Goal: Task Accomplishment & Management: Use online tool/utility

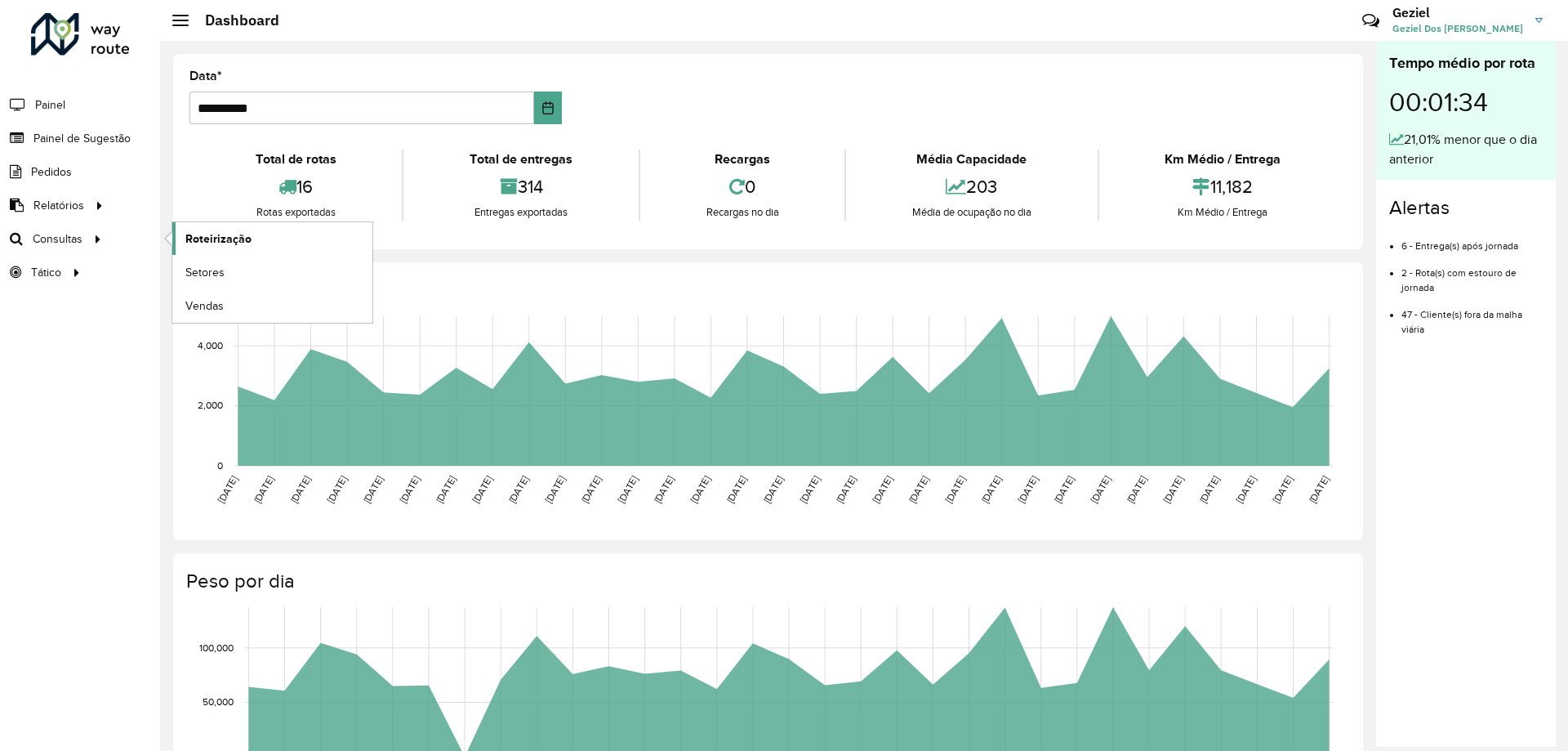
click at [195, 228] on link "Roteirização" at bounding box center [272, 238] width 200 height 33
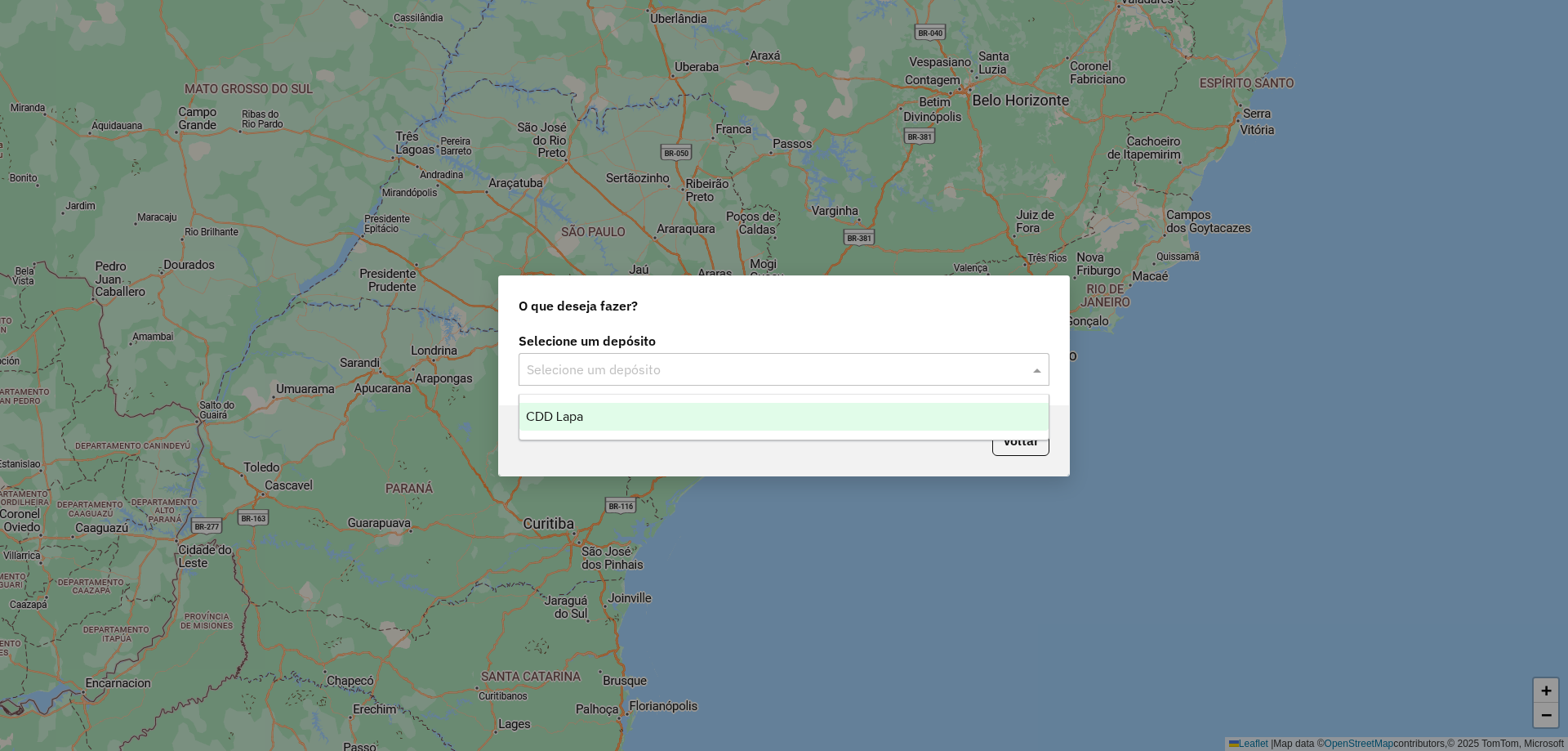
click at [654, 420] on div "CDD Lapa" at bounding box center [784, 417] width 529 height 28
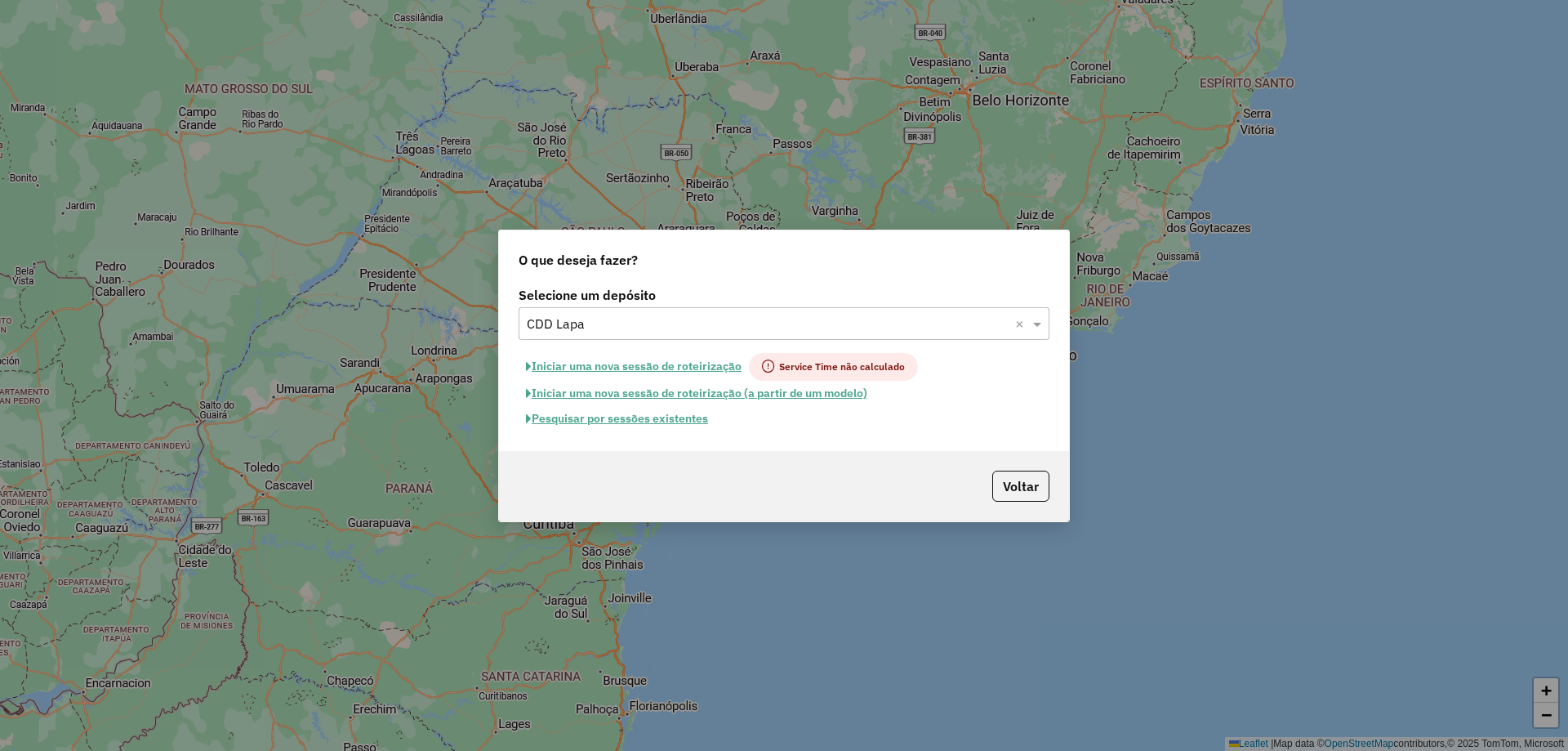
click at [932, 365] on div "Iniciar uma nova sessão de roteirização Service Time não calculado" at bounding box center [784, 367] width 531 height 28
click at [1031, 325] on span at bounding box center [1039, 323] width 20 height 20
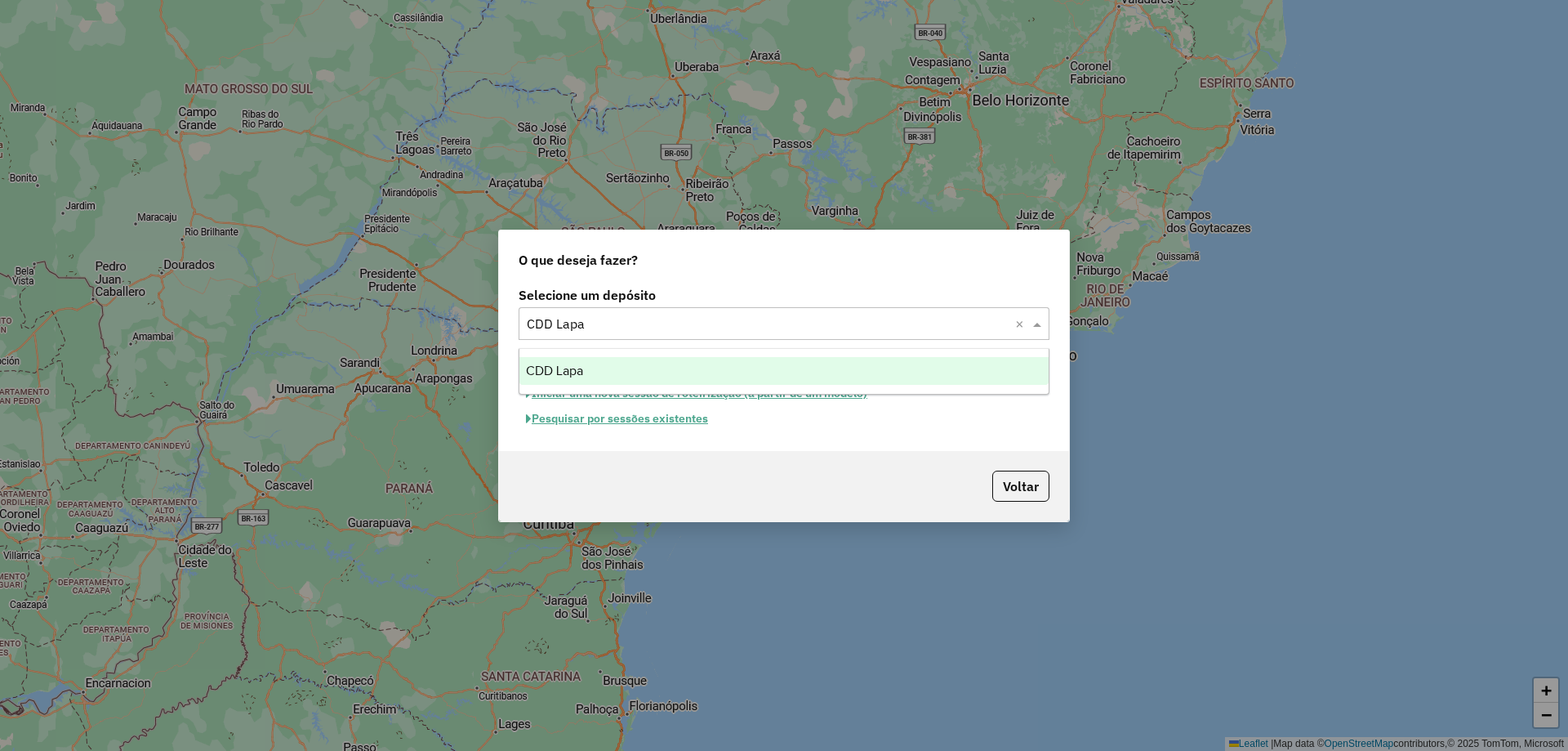
click at [553, 375] on span "CDD Lapa" at bounding box center [554, 370] width 57 height 14
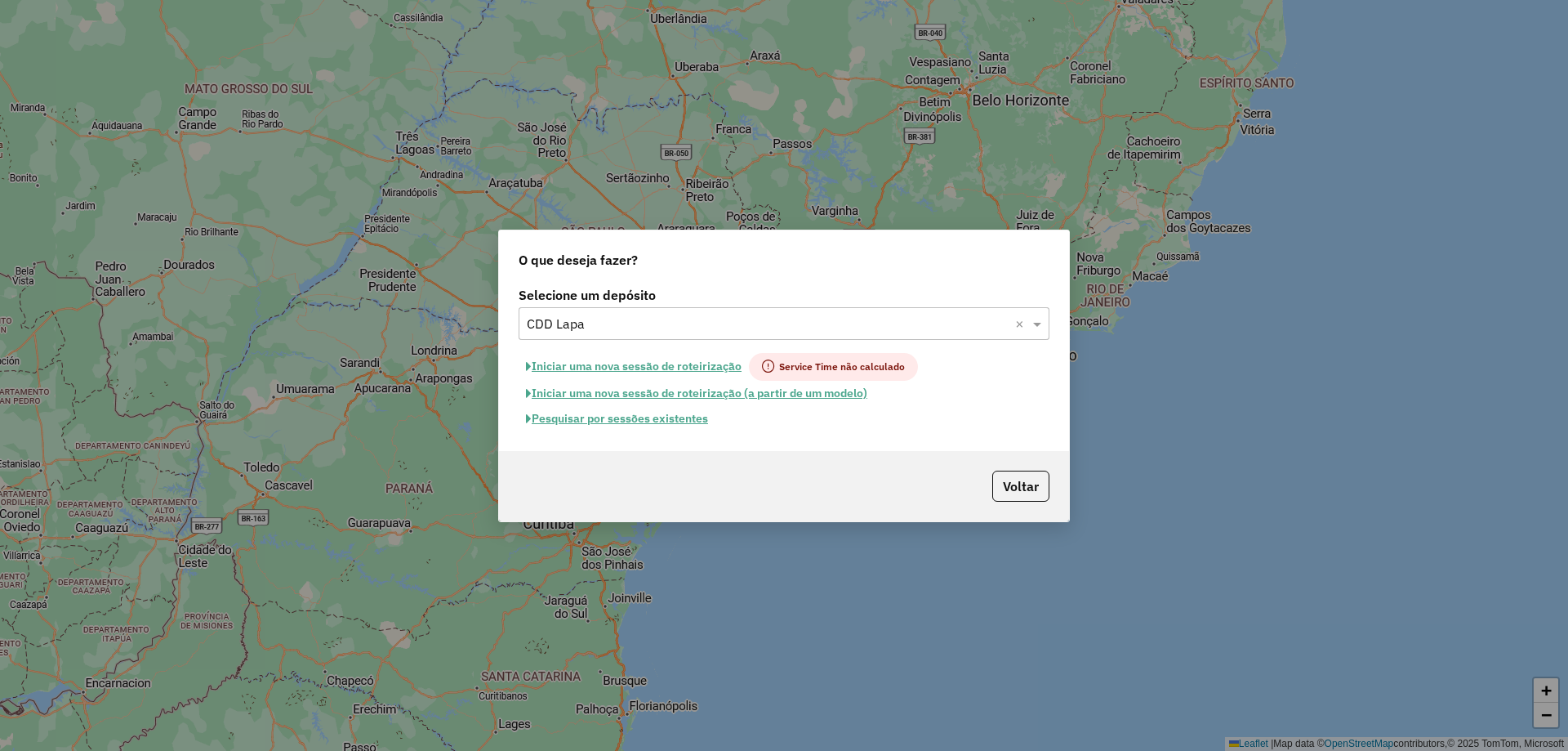
click at [657, 395] on button "Iniciar uma nova sessão de roteirização (a partir de um modelo)" at bounding box center [696, 393] width 356 height 25
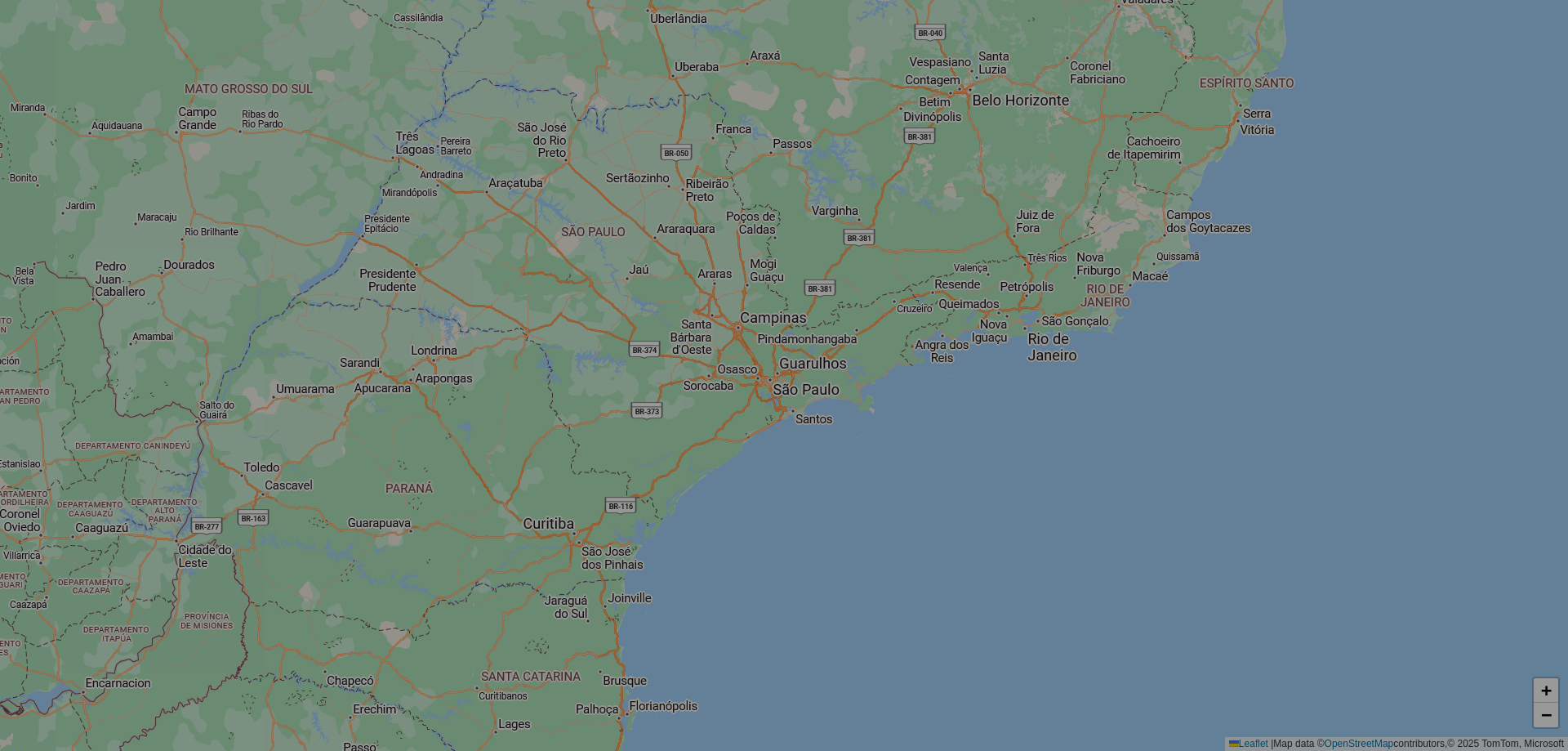
select select "*"
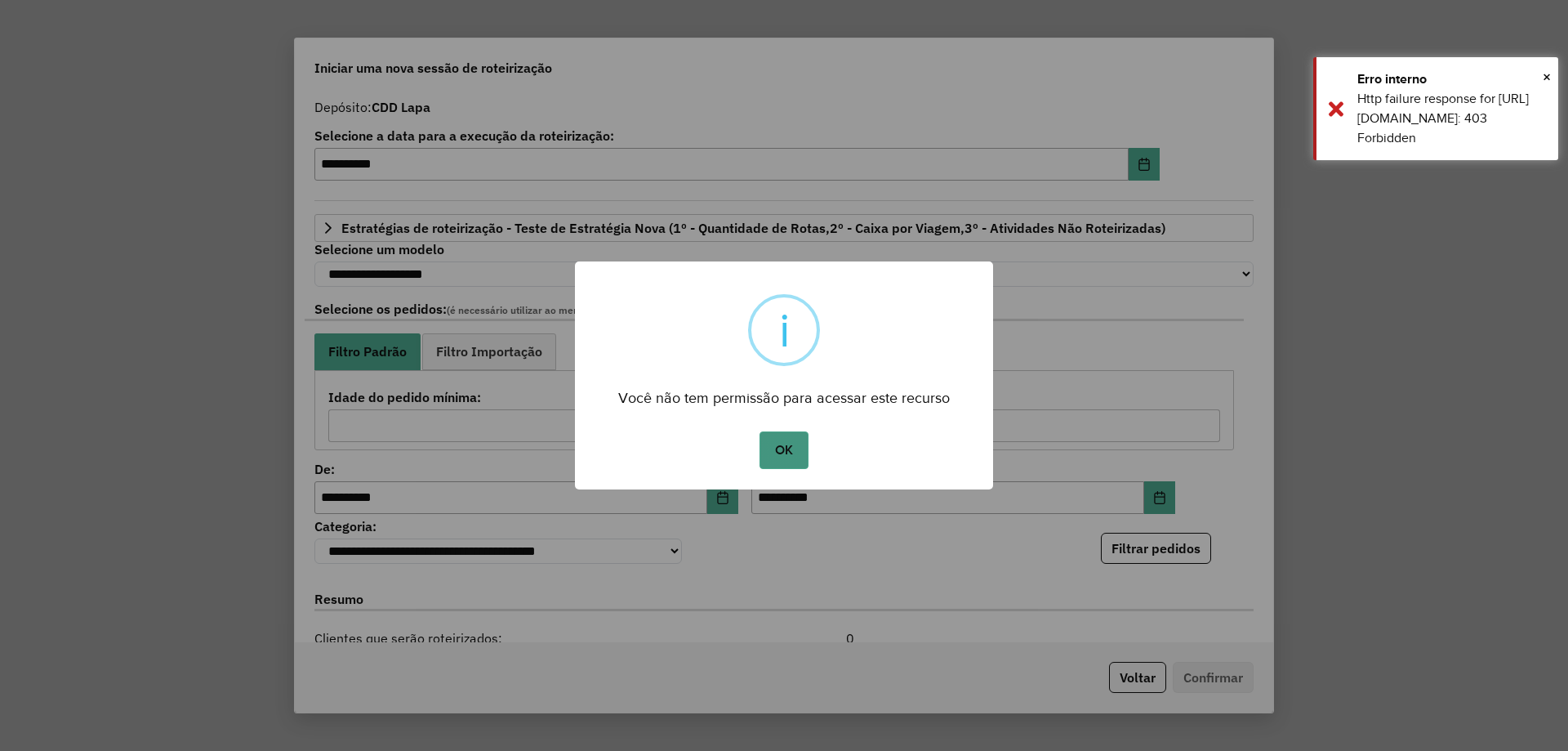
click at [788, 454] on button "OK" at bounding box center [784, 450] width 48 height 38
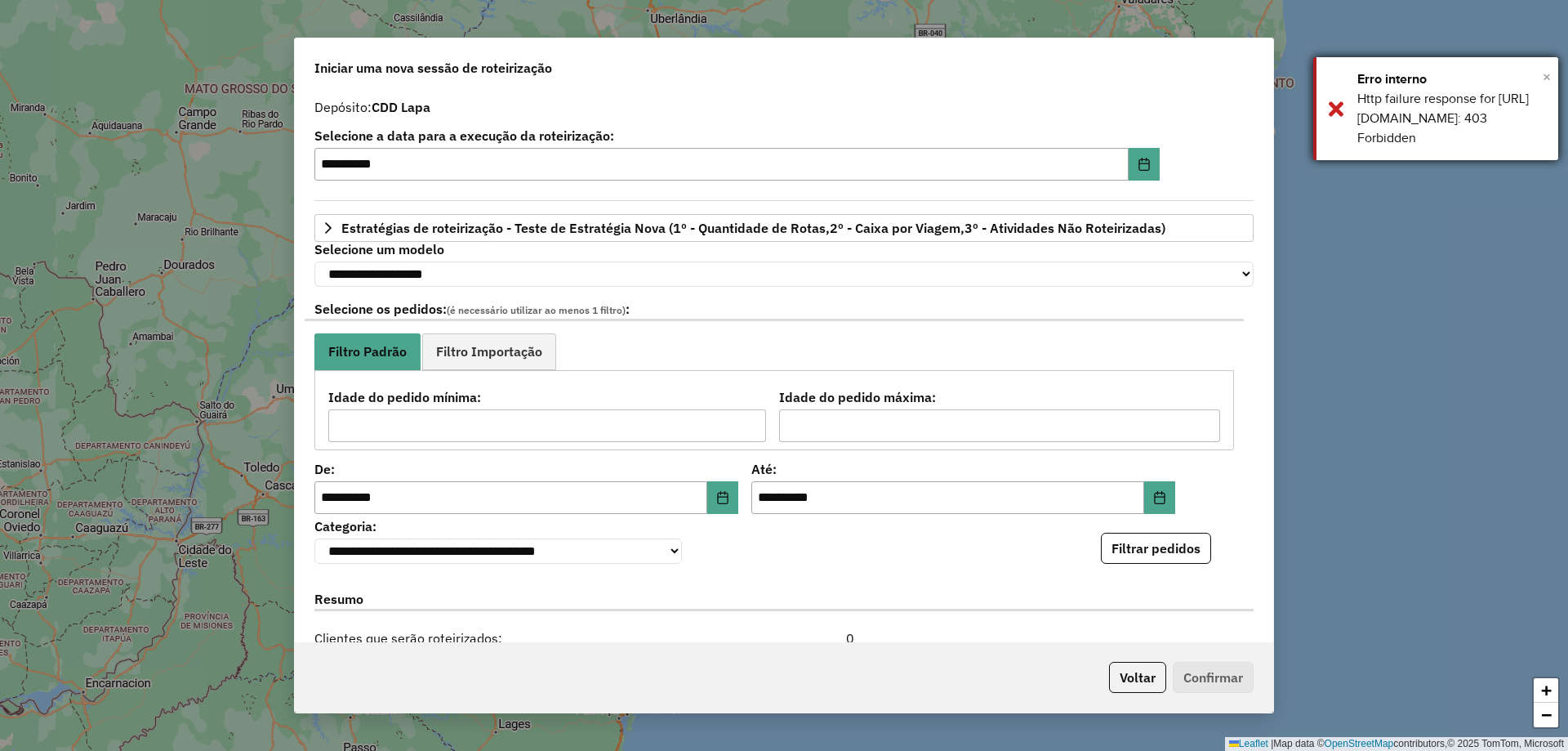
click at [1548, 80] on span "×" at bounding box center [1547, 77] width 8 height 18
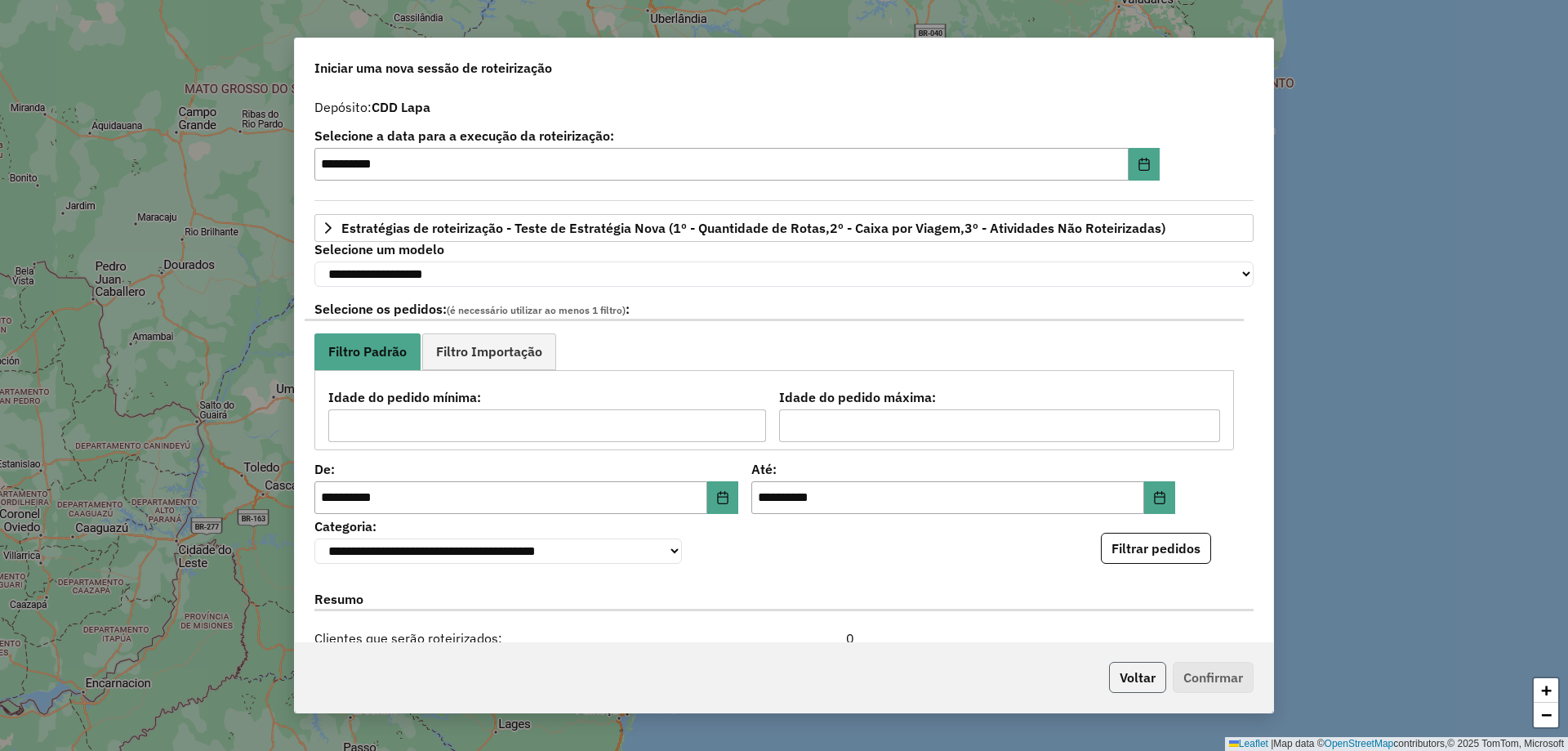
click at [1155, 668] on button "Voltar" at bounding box center [1138, 677] width 57 height 31
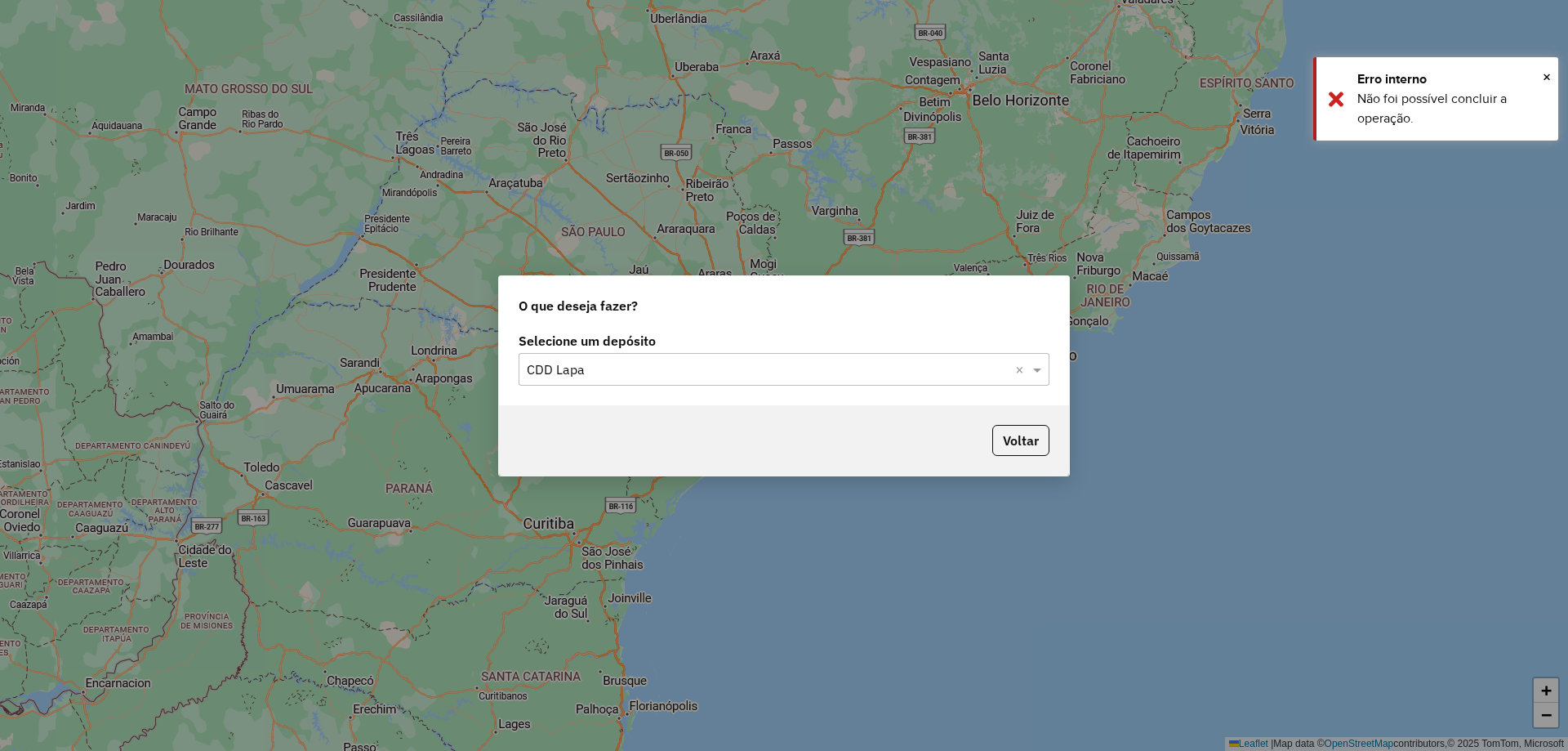
click at [616, 367] on input "text" at bounding box center [767, 370] width 482 height 20
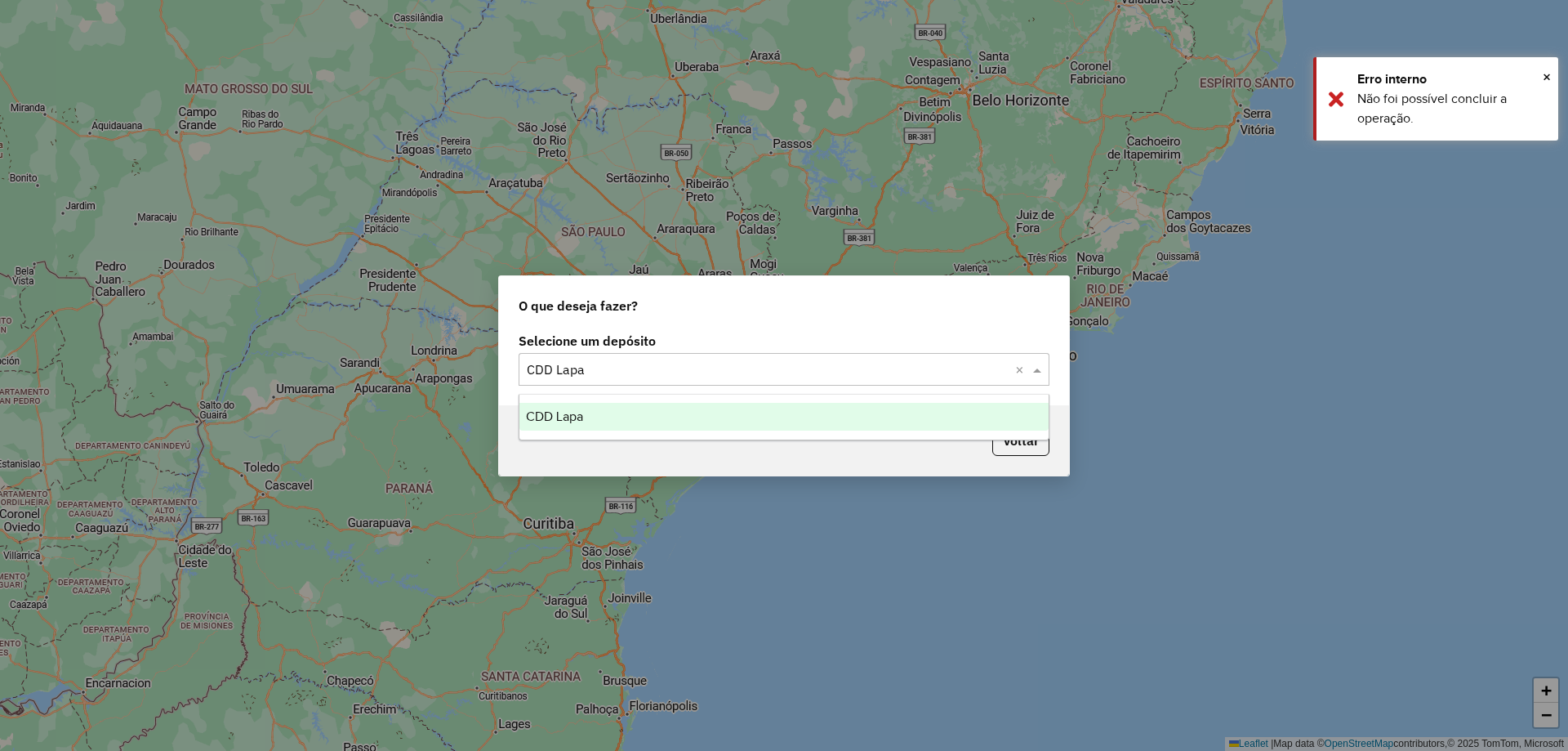
click at [531, 422] on span "CDD Lapa" at bounding box center [554, 416] width 57 height 14
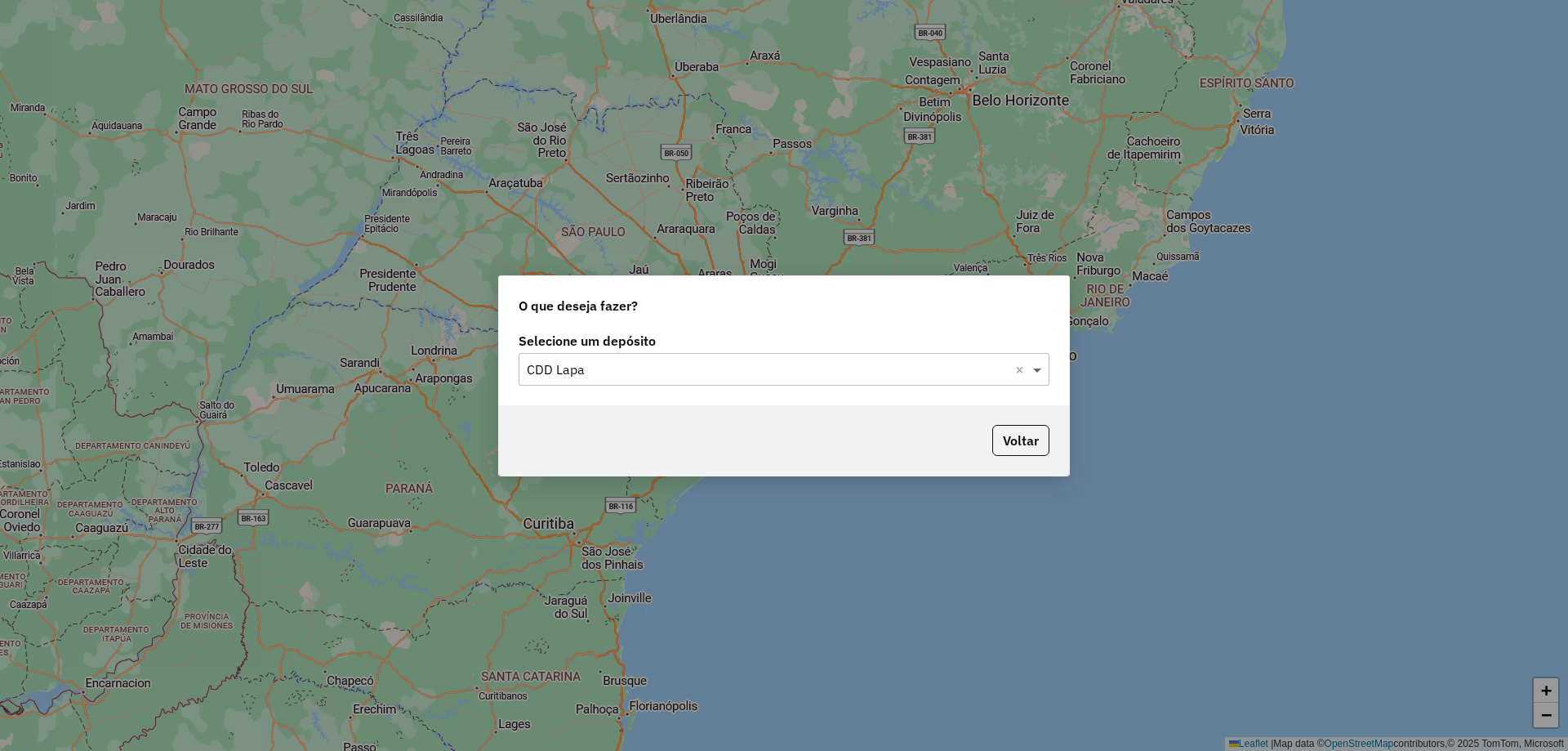
click at [1037, 369] on span at bounding box center [1039, 369] width 20 height 20
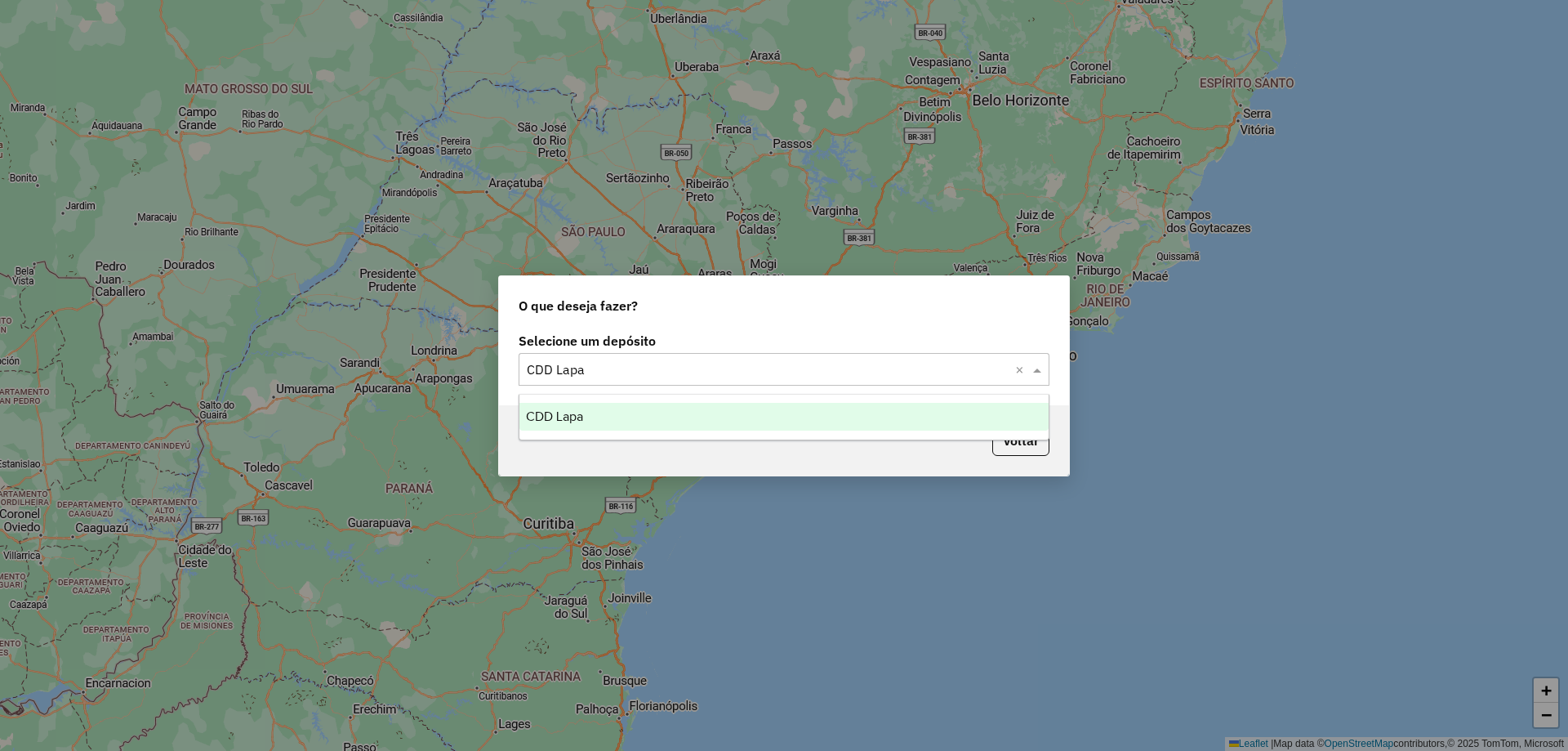
click at [725, 409] on div "CDD Lapa" at bounding box center [784, 417] width 529 height 28
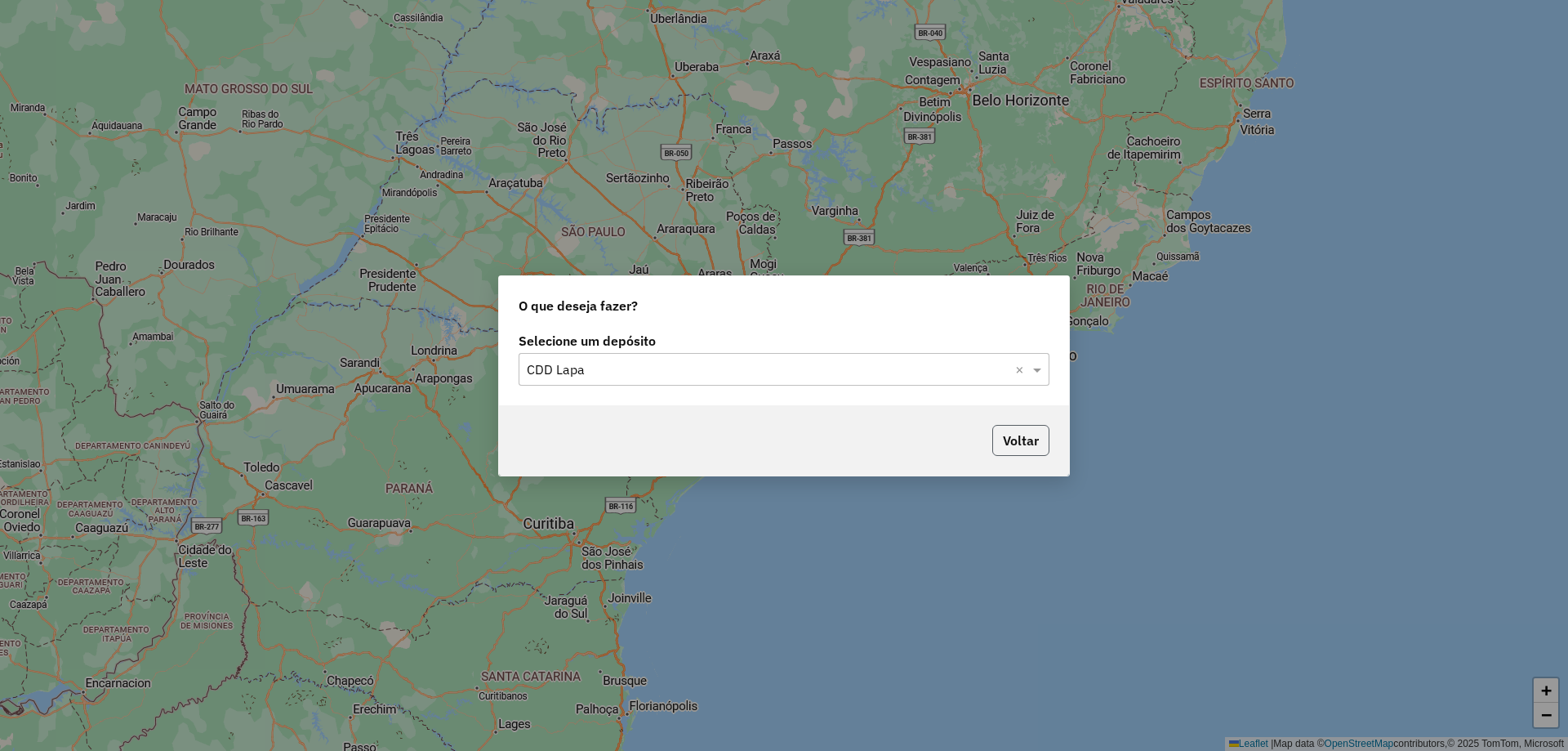
click at [1010, 443] on button "Voltar" at bounding box center [1021, 441] width 57 height 31
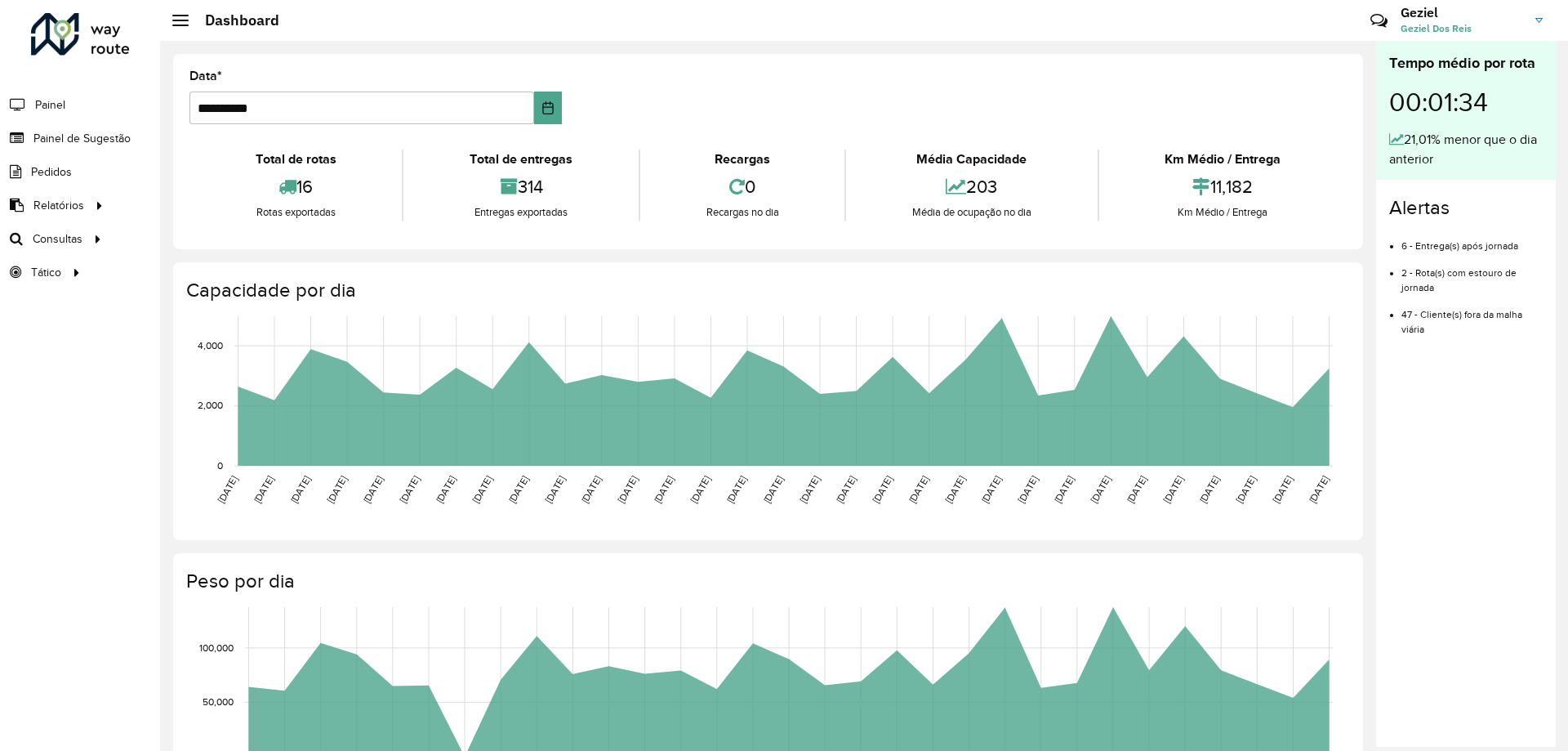
drag, startPoint x: 81, startPoint y: 236, endPoint x: 29, endPoint y: 387, distance: 159.7
click at [32, 404] on div "Roteirizador AmbevTech Painel Painel de Sugestão Pedidos Relatórios Clientes Cl…" at bounding box center [80, 375] width 160 height 751
click at [198, 238] on span "Roteirização" at bounding box center [218, 238] width 66 height 17
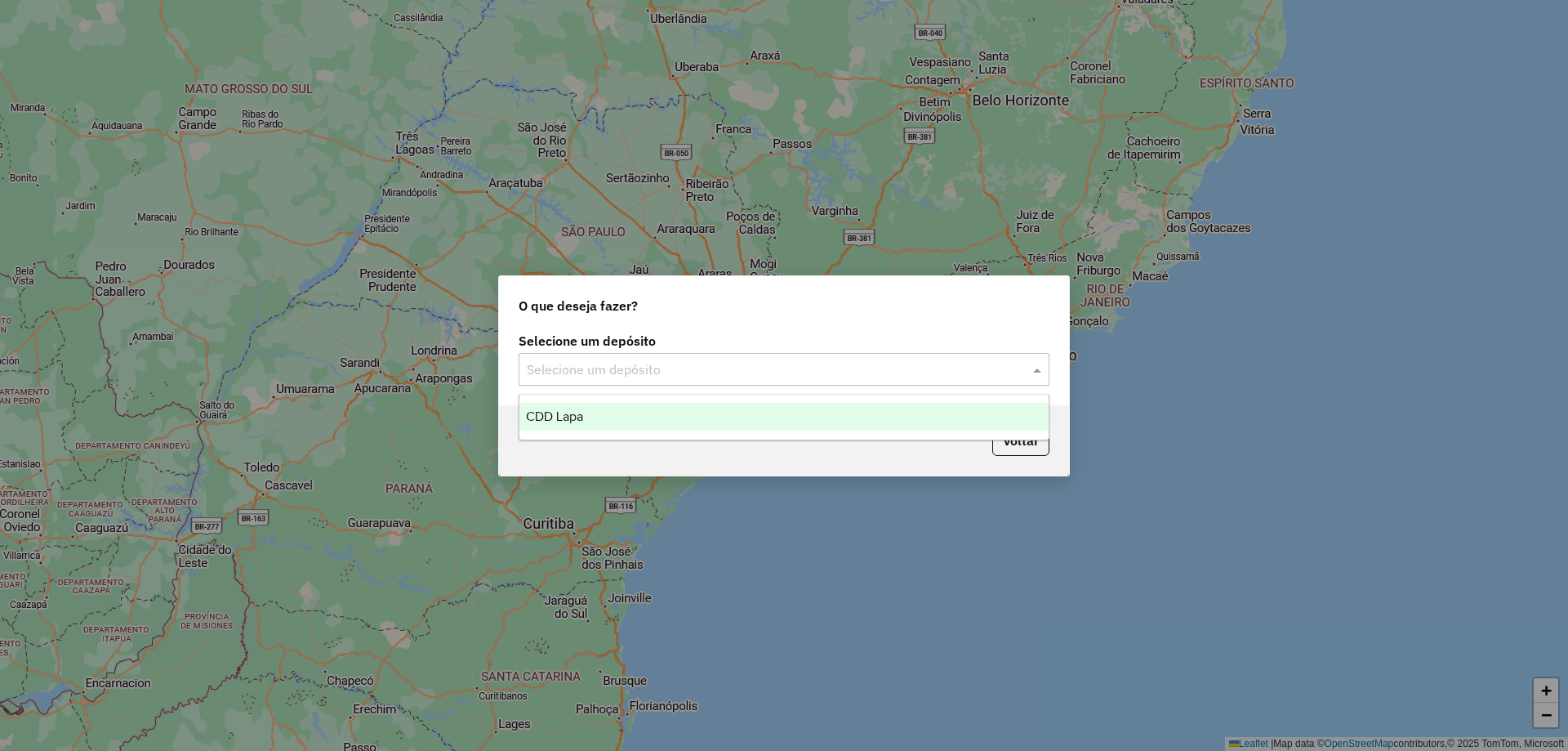
click at [647, 374] on input "text" at bounding box center [767, 370] width 482 height 20
click at [614, 423] on div "CDD Lapa" at bounding box center [784, 417] width 529 height 28
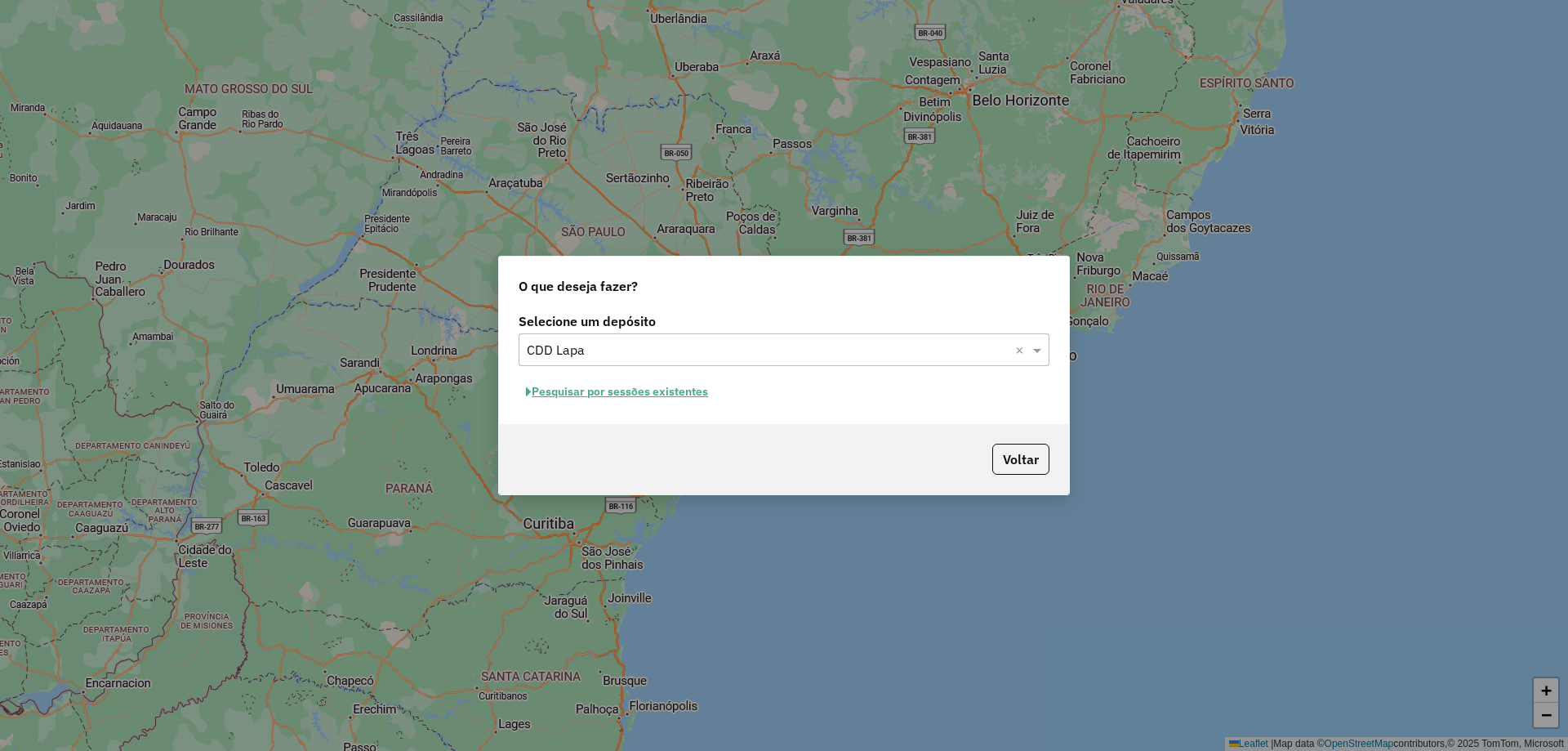
click at [667, 387] on button "Pesquisar por sessões existentes" at bounding box center [617, 391] width 197 height 25
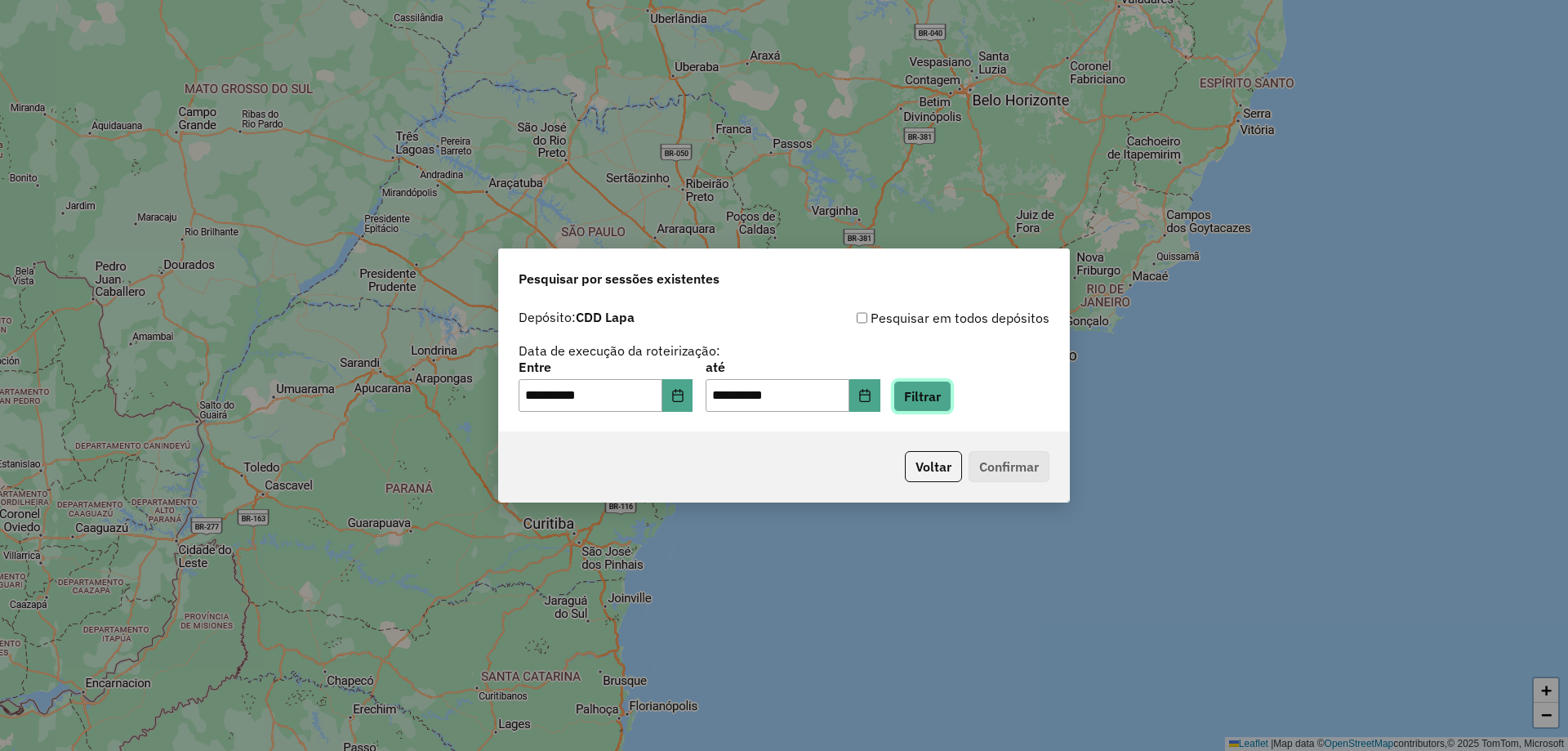
click at [933, 405] on button "Filtrar" at bounding box center [922, 396] width 58 height 31
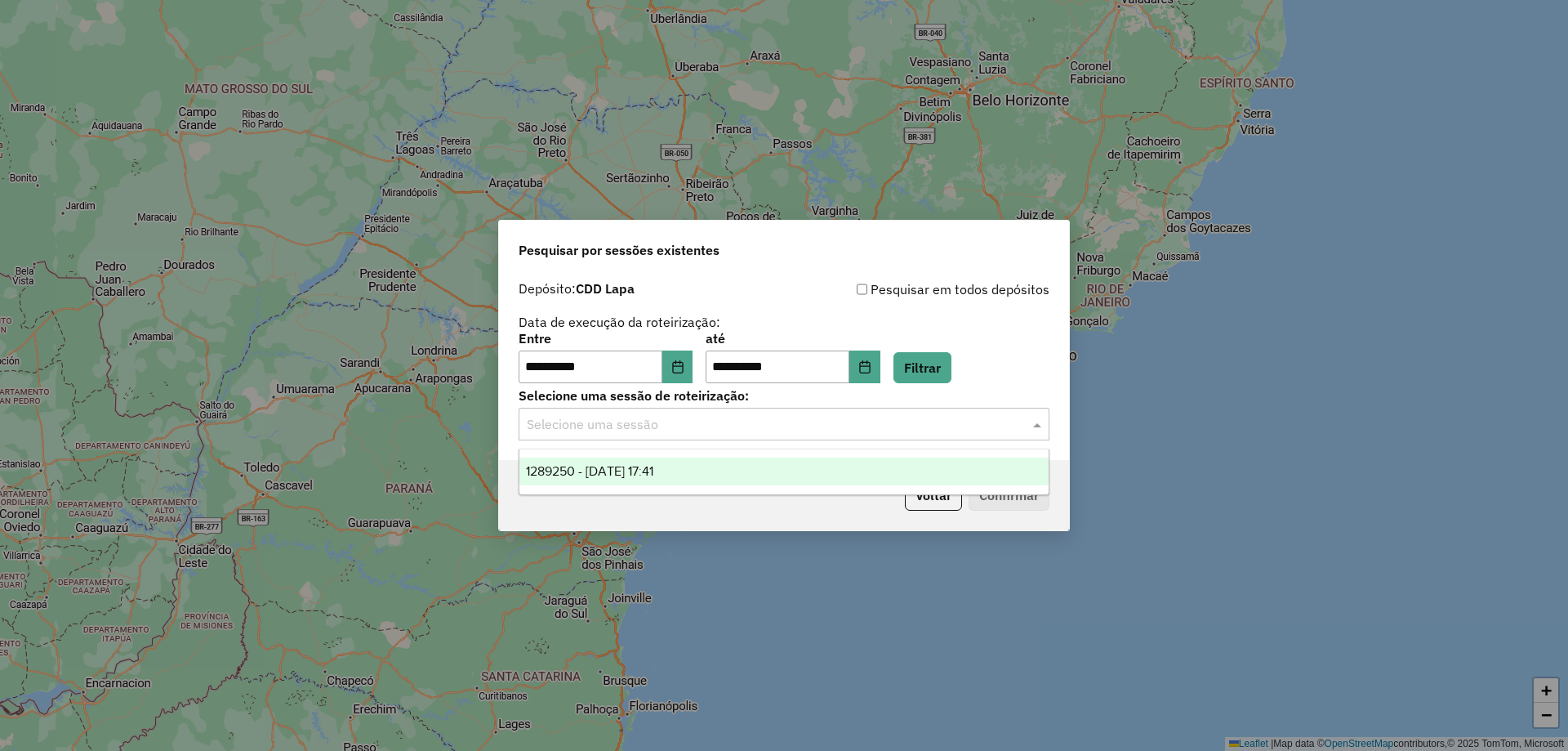
click at [711, 417] on input "text" at bounding box center [767, 425] width 482 height 20
click at [653, 471] on span "1289250 - 06/10/2025 17:41" at bounding box center [590, 471] width 128 height 14
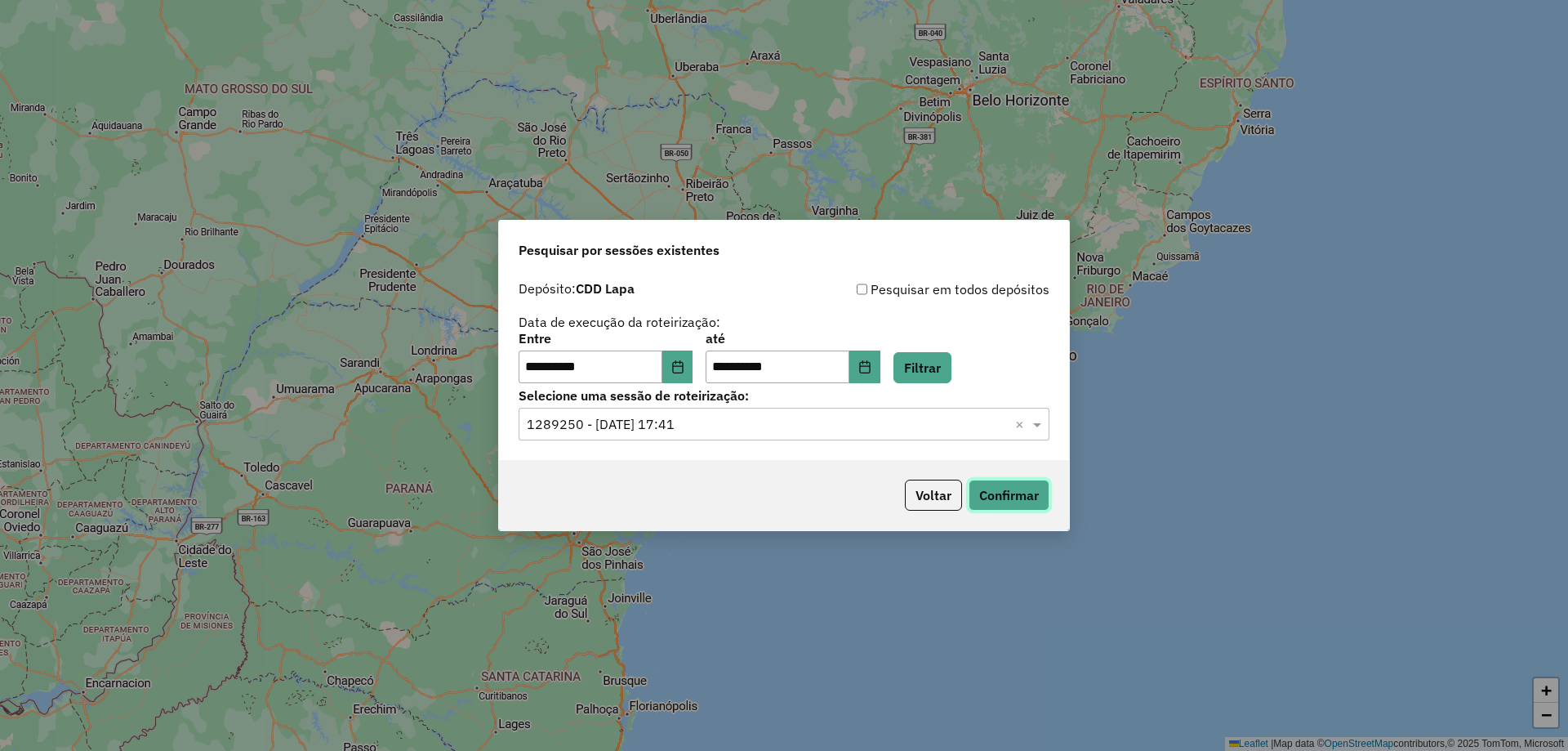
click at [1023, 500] on button "Confirmar" at bounding box center [1009, 495] width 81 height 31
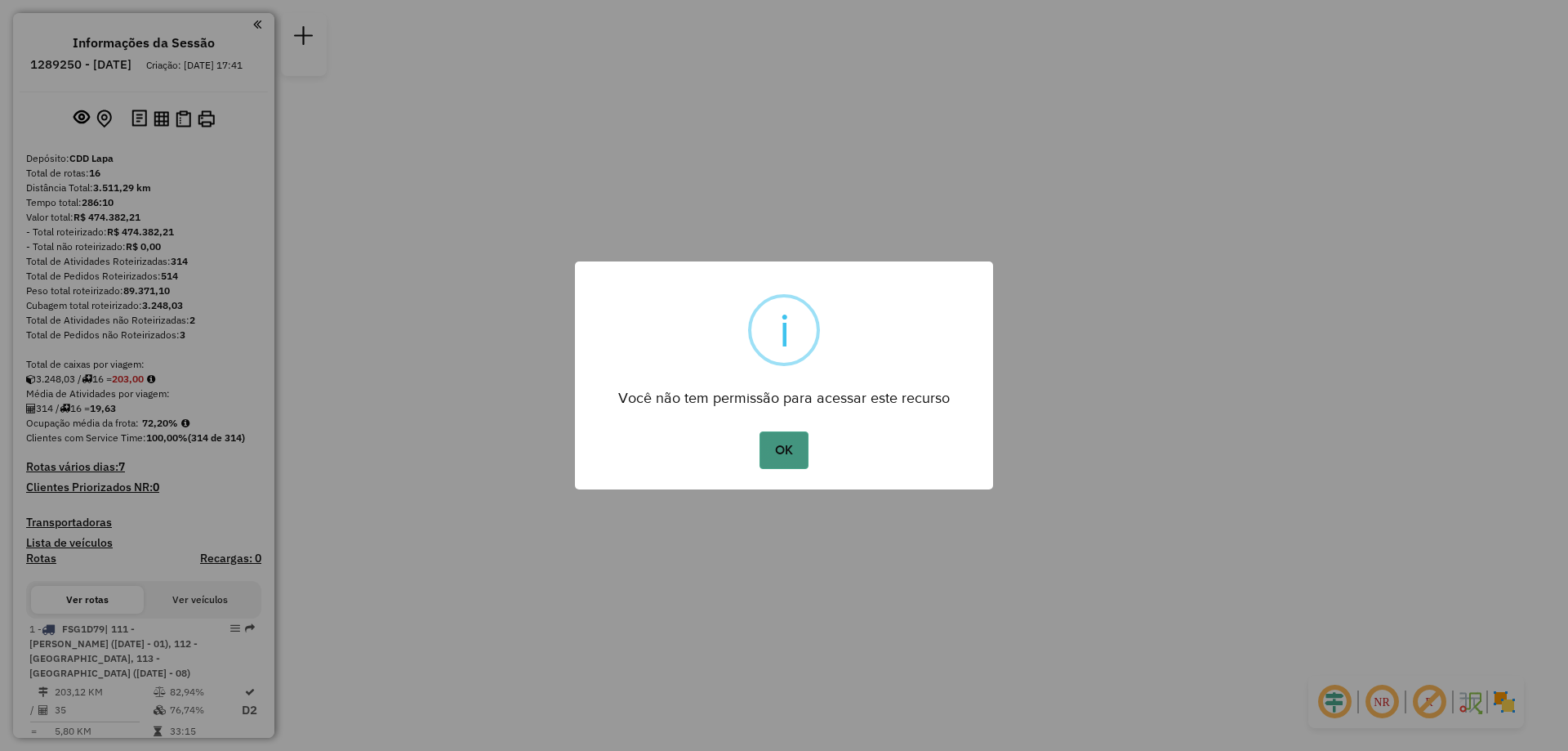
click at [777, 446] on button "OK" at bounding box center [784, 450] width 48 height 38
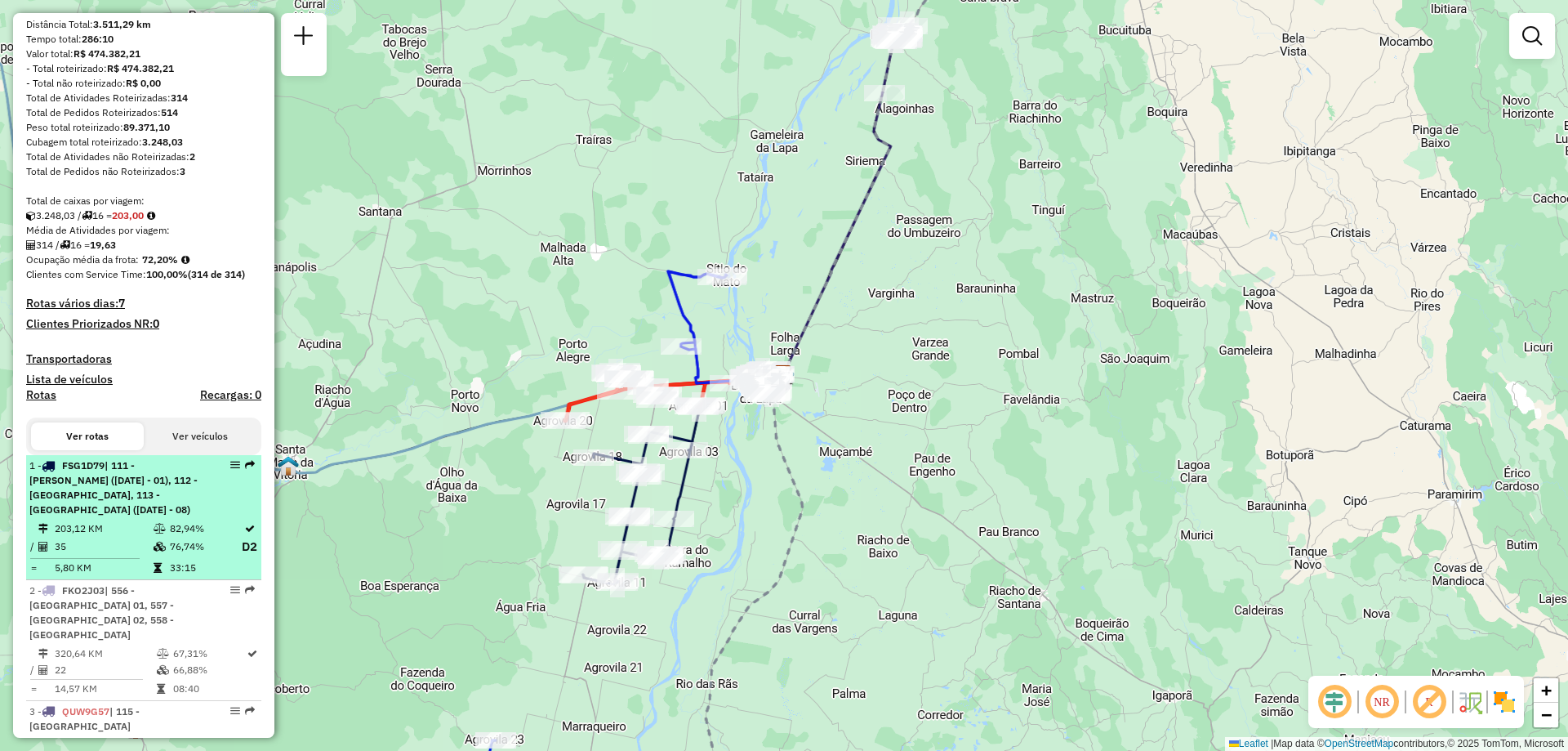
scroll to position [409, 0]
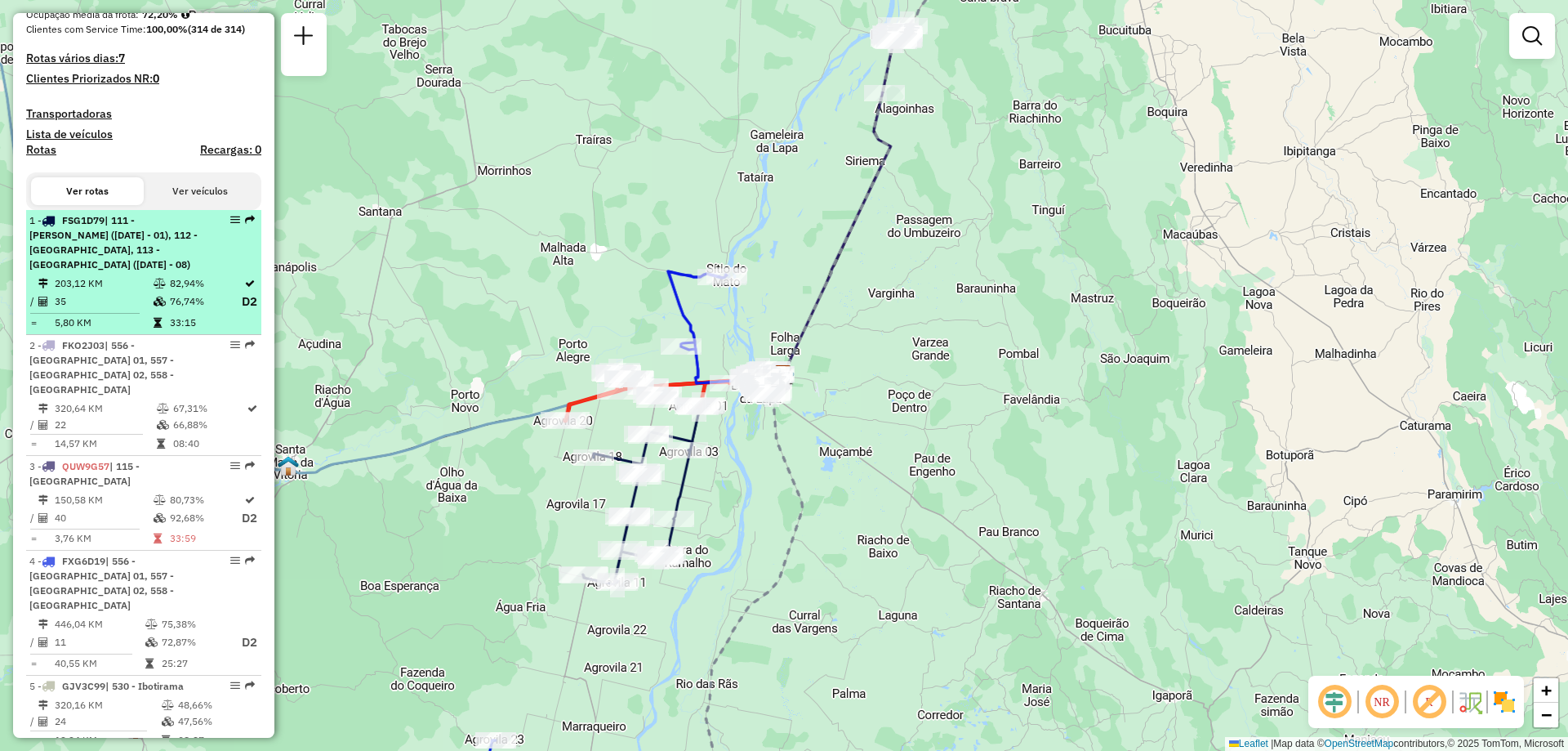
select select "**********"
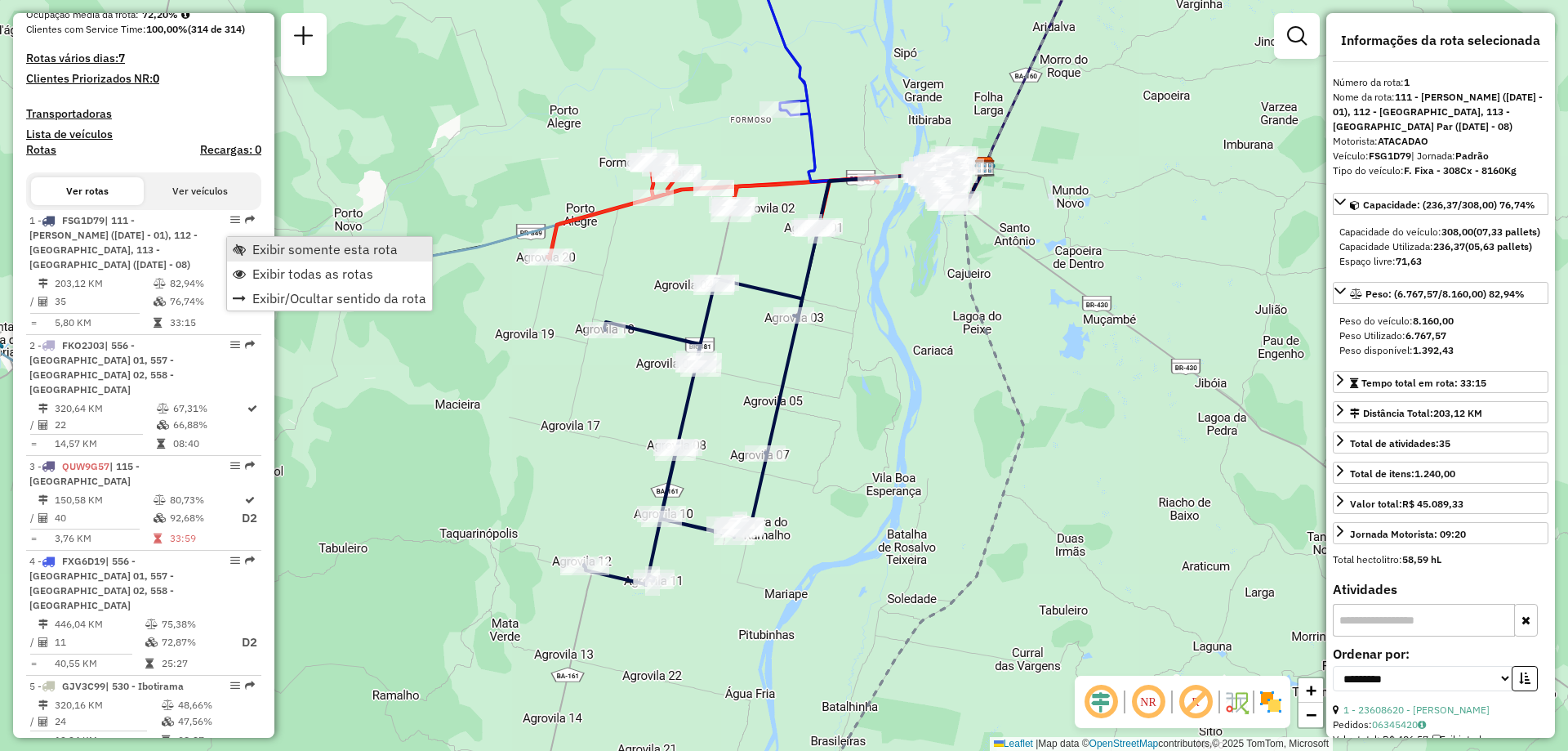
click at [294, 250] on span "Exibir somente esta rota" at bounding box center [325, 249] width 146 height 13
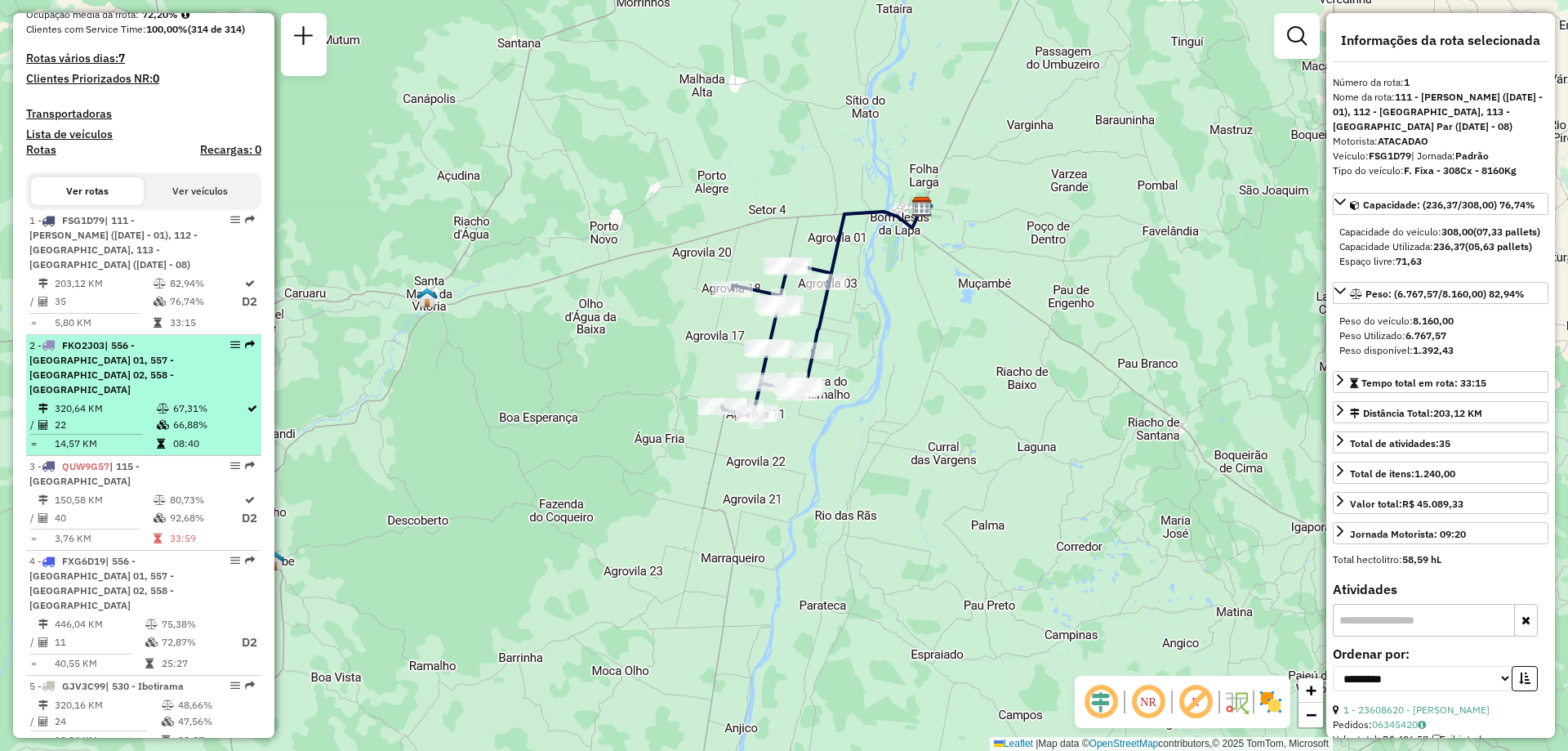
click at [152, 369] on span "| 556 - Carinhanha 01, 557 - Carinhanha 02, 558 - Malhada" at bounding box center [102, 367] width 145 height 57
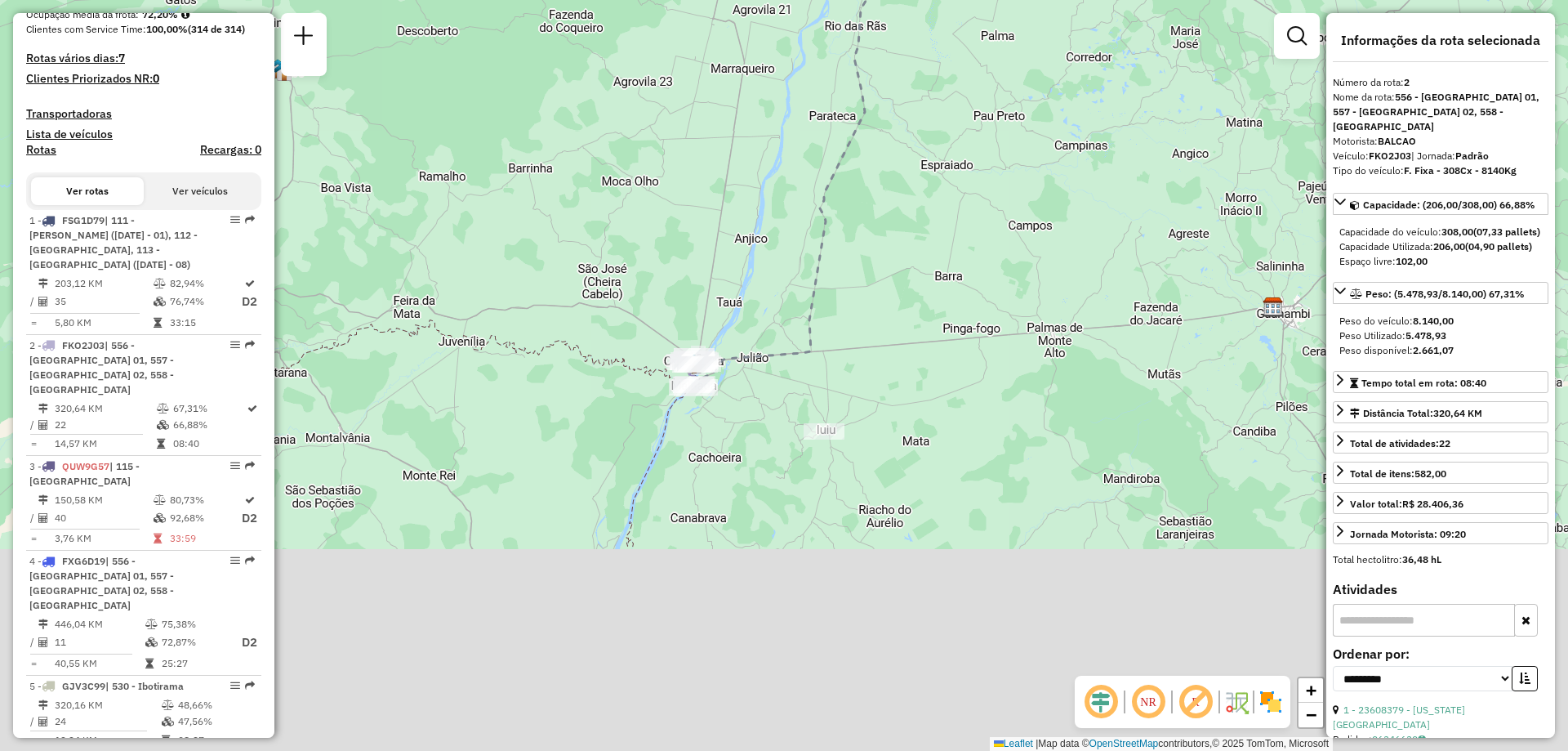
drag, startPoint x: 769, startPoint y: 619, endPoint x: 806, endPoint y: 296, distance: 325.1
click at [806, 296] on icon at bounding box center [820, 48] width 261 height 662
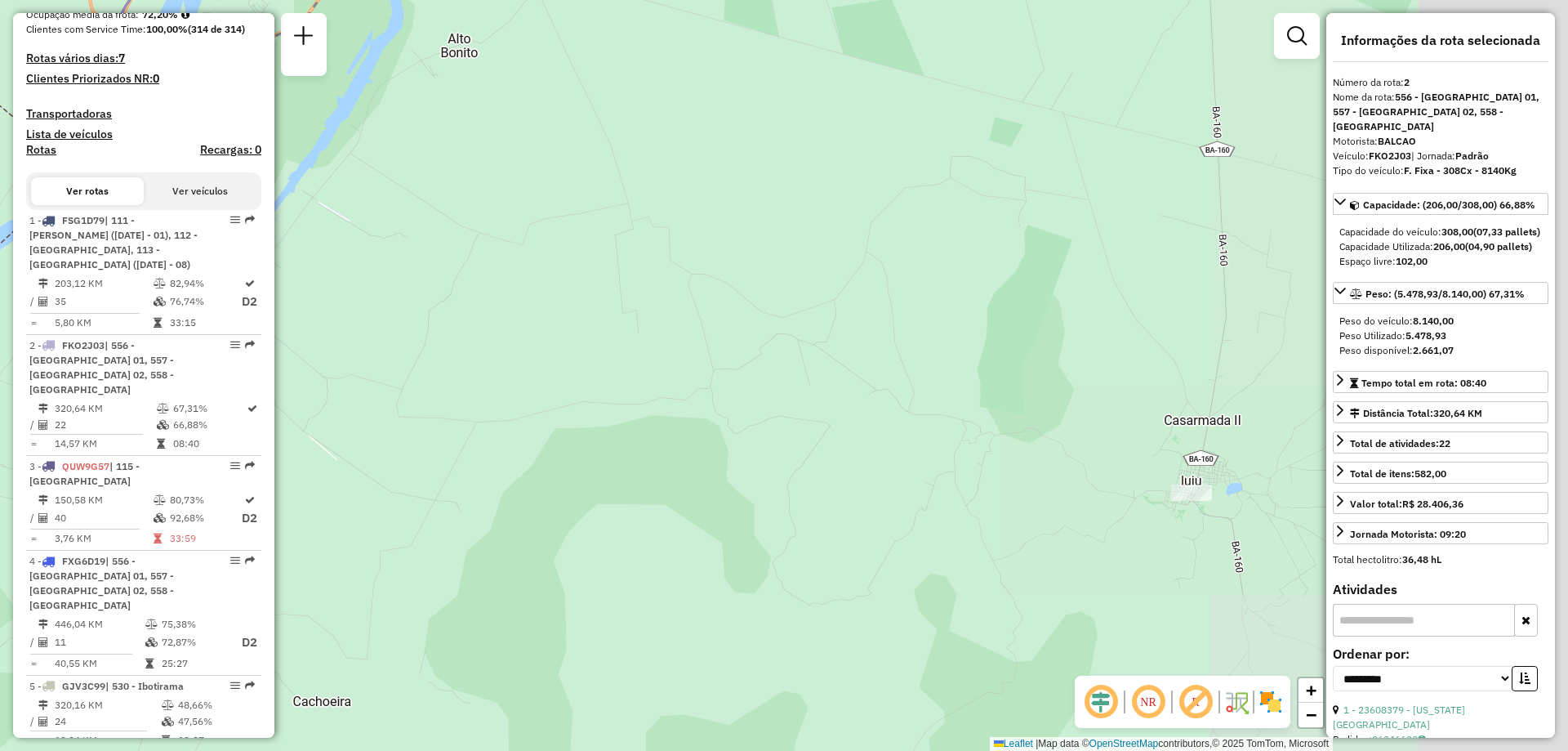
drag, startPoint x: 1239, startPoint y: 407, endPoint x: 909, endPoint y: 374, distance: 331.6
click at [909, 374] on div "Janela de atendimento Grade de atendimento Capacidade Transportadoras Veículos …" at bounding box center [784, 375] width 1568 height 751
drag, startPoint x: 1150, startPoint y: 703, endPoint x: 1122, endPoint y: 685, distance: 33.3
click at [1150, 702] on em at bounding box center [1149, 702] width 39 height 39
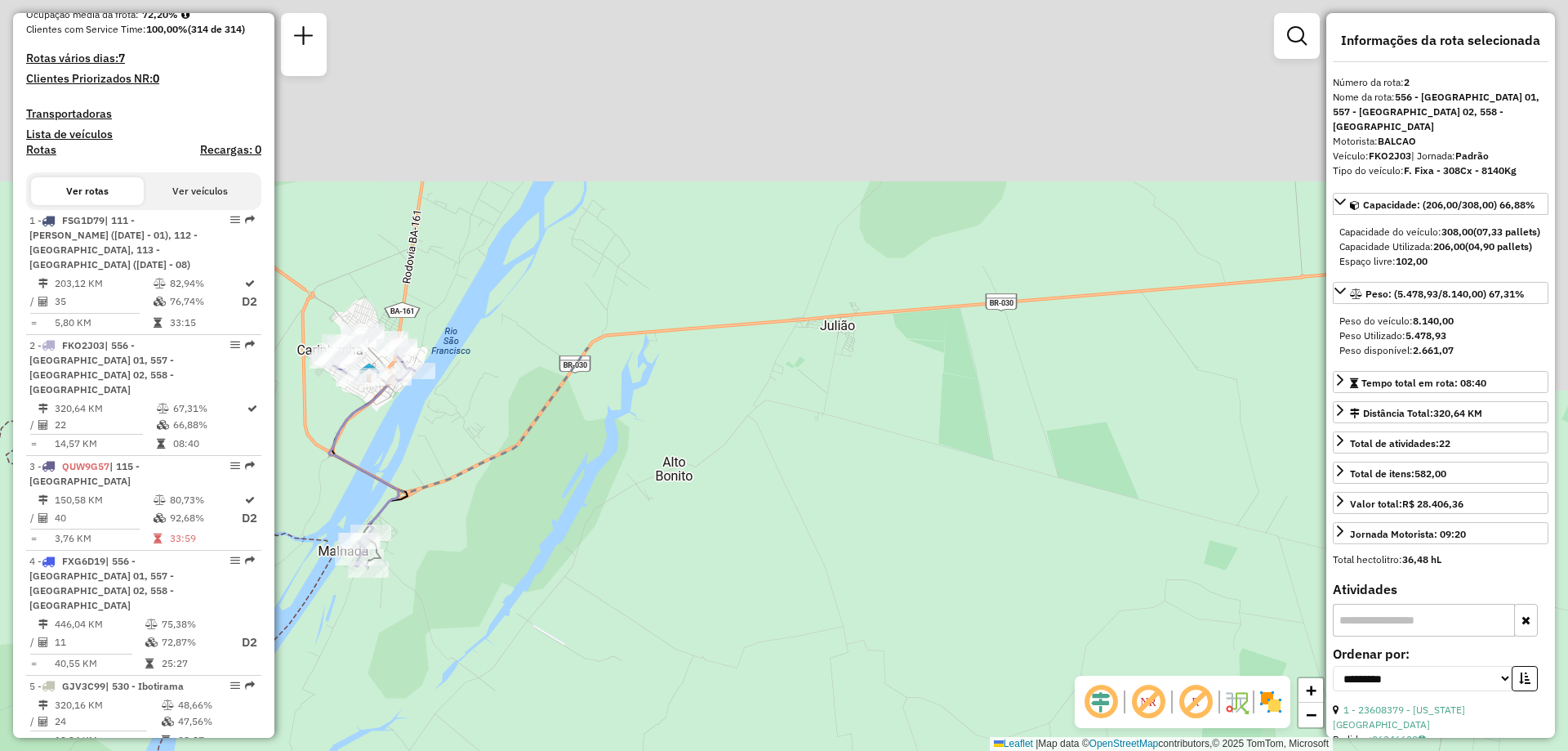
drag, startPoint x: 617, startPoint y: 227, endPoint x: 827, endPoint y: 643, distance: 466.0
click at [827, 643] on div "Janela de atendimento Grade de atendimento Capacidade Transportadoras Veículos …" at bounding box center [784, 375] width 1568 height 751
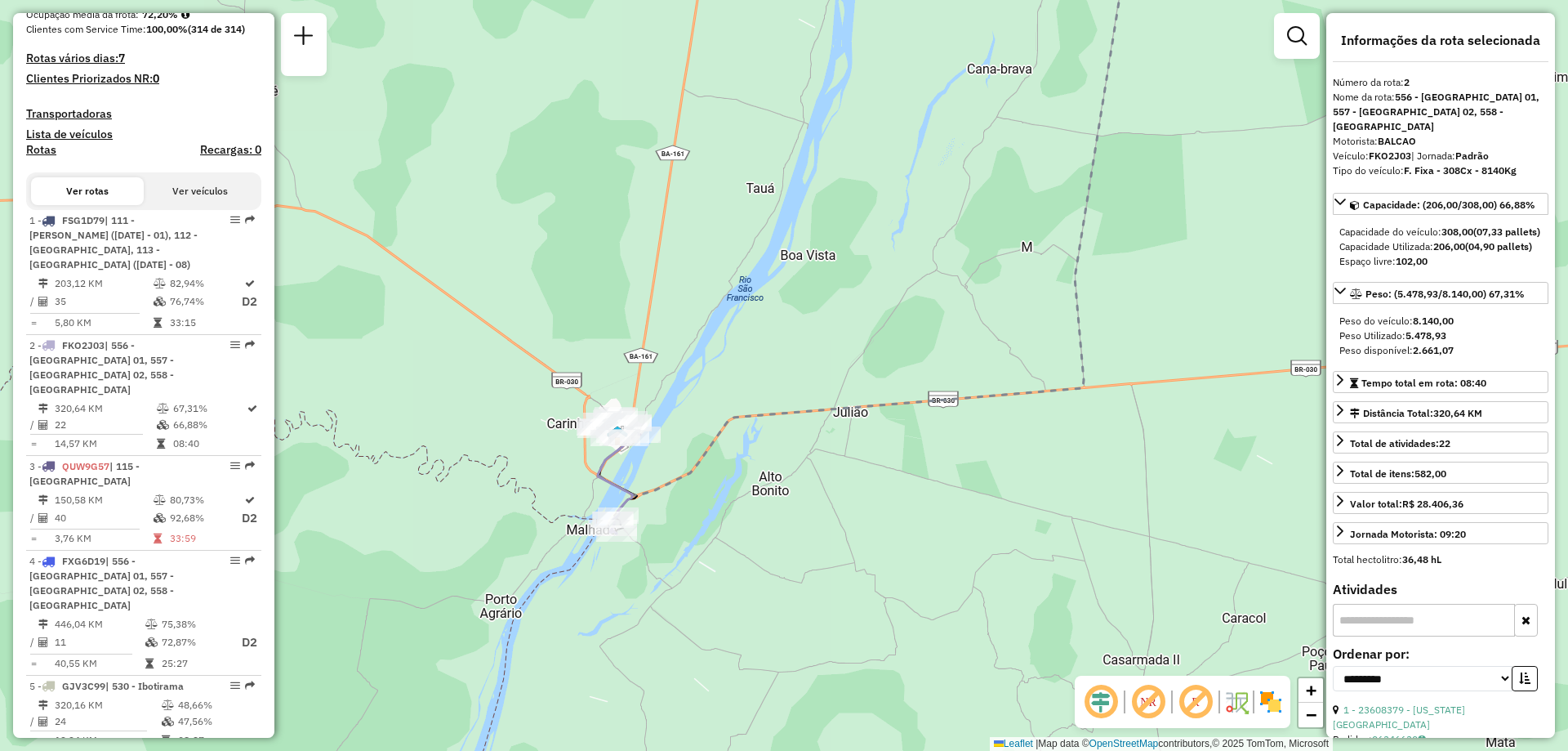
drag, startPoint x: 858, startPoint y: 592, endPoint x: 864, endPoint y: 528, distance: 64.3
click at [883, 532] on div "Janela de atendimento Grade de atendimento Capacidade Transportadoras Veículos …" at bounding box center [784, 375] width 1568 height 751
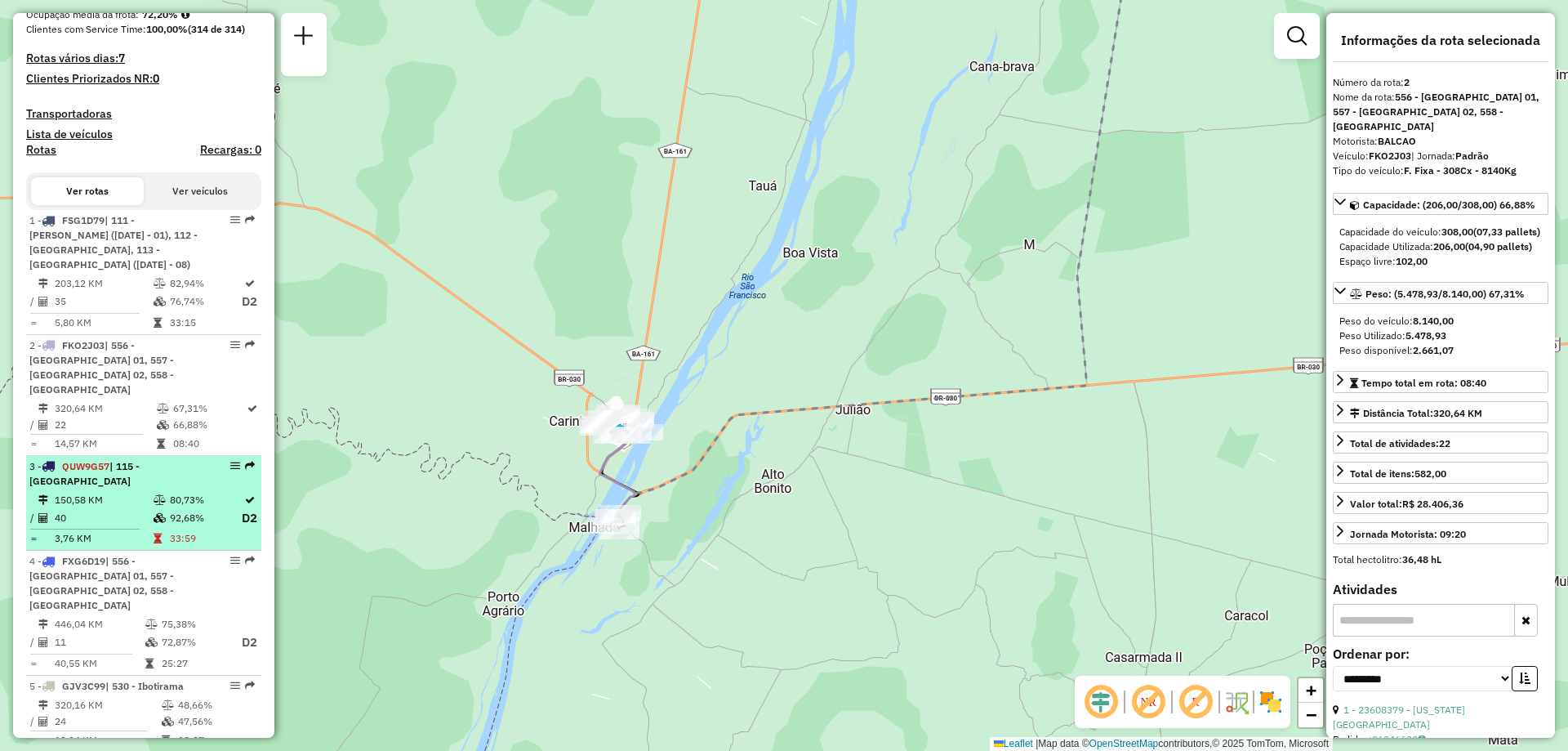
click at [94, 460] on span "QUW9G57" at bounding box center [86, 466] width 47 height 12
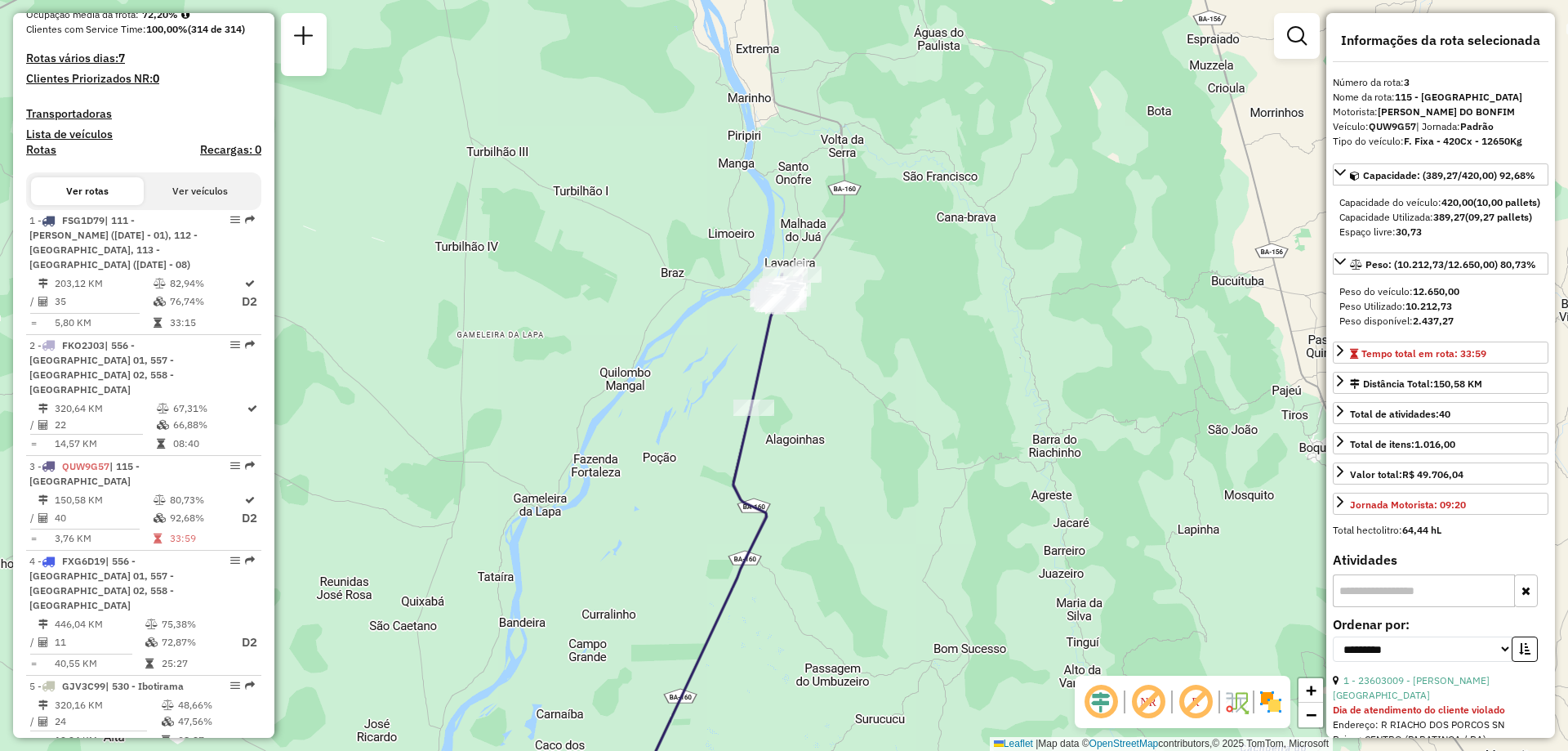
drag, startPoint x: 1040, startPoint y: 438, endPoint x: 935, endPoint y: 667, distance: 251.9
click at [935, 681] on div "Janela de atendimento Grade de atendimento Capacidade Transportadoras Veículos …" at bounding box center [784, 375] width 1568 height 751
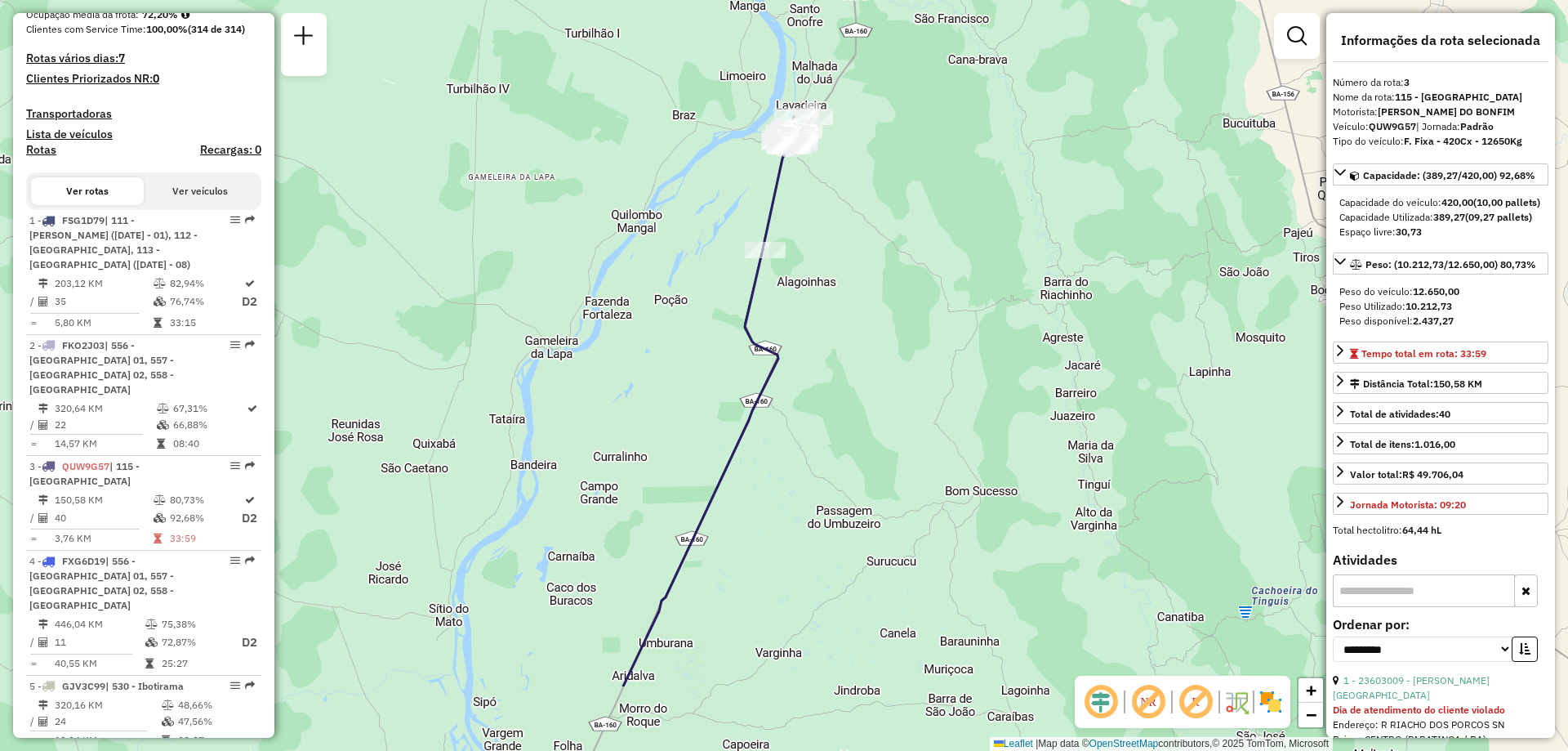
drag, startPoint x: 895, startPoint y: 539, endPoint x: 915, endPoint y: 432, distance: 108.9
click at [920, 429] on div "Janela de atendimento Grade de atendimento Capacidade Transportadoras Veículos …" at bounding box center [784, 375] width 1568 height 751
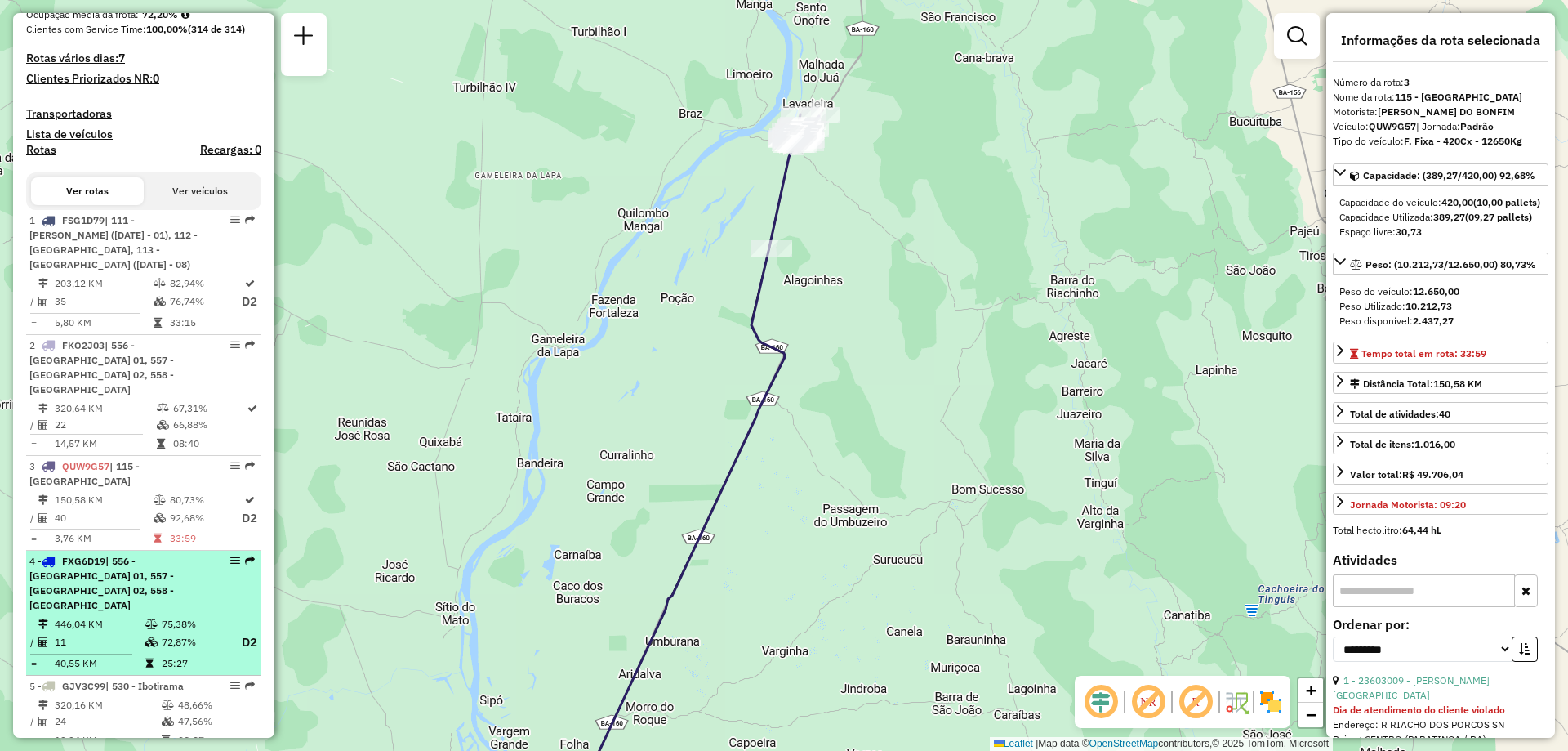
click at [111, 565] on span "| 556 - Carinhanha 01, 557 - Carinhanha 02, 558 - Malhada" at bounding box center [102, 582] width 145 height 57
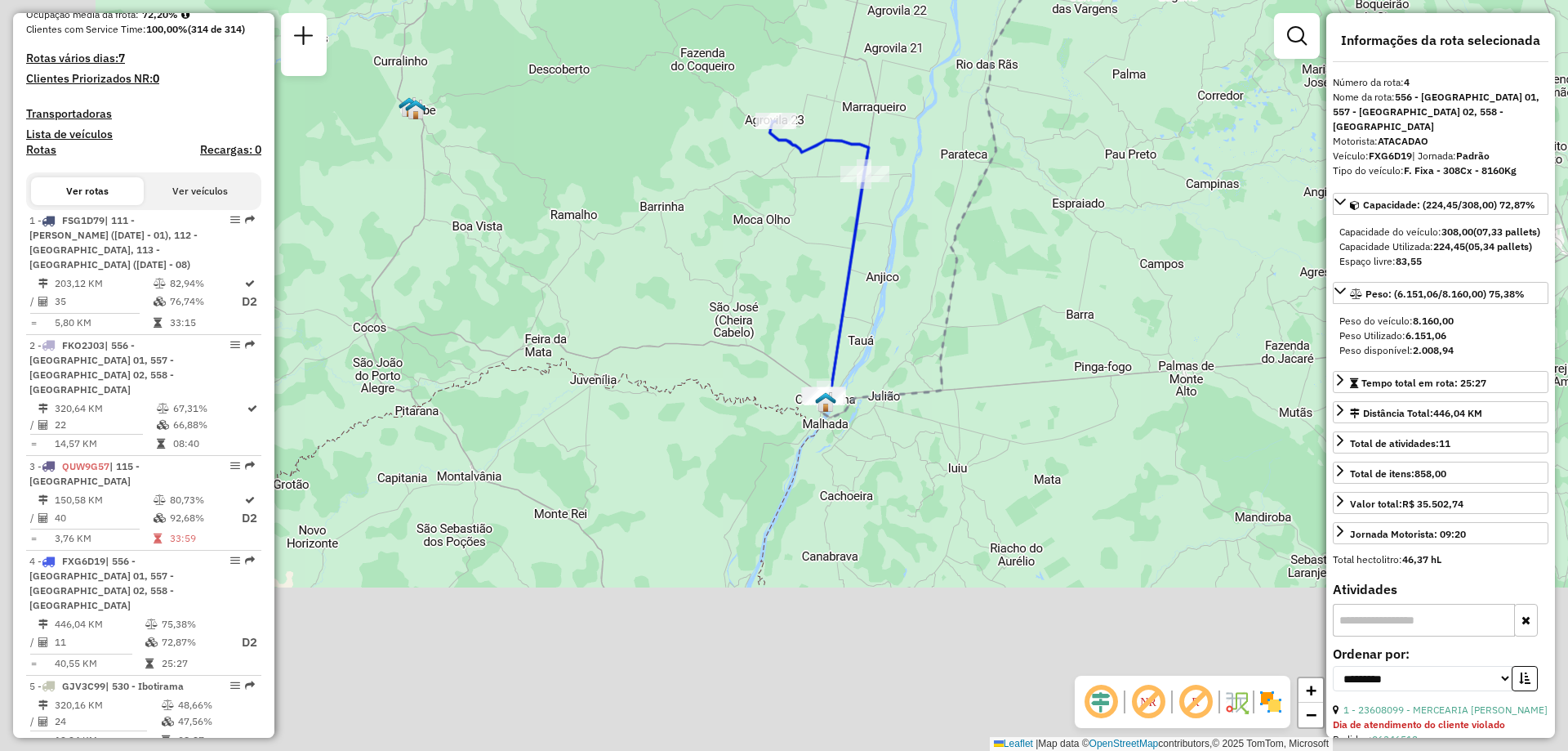
drag, startPoint x: 815, startPoint y: 595, endPoint x: 966, endPoint y: 295, distance: 335.9
click at [966, 295] on icon at bounding box center [951, 87] width 261 height 662
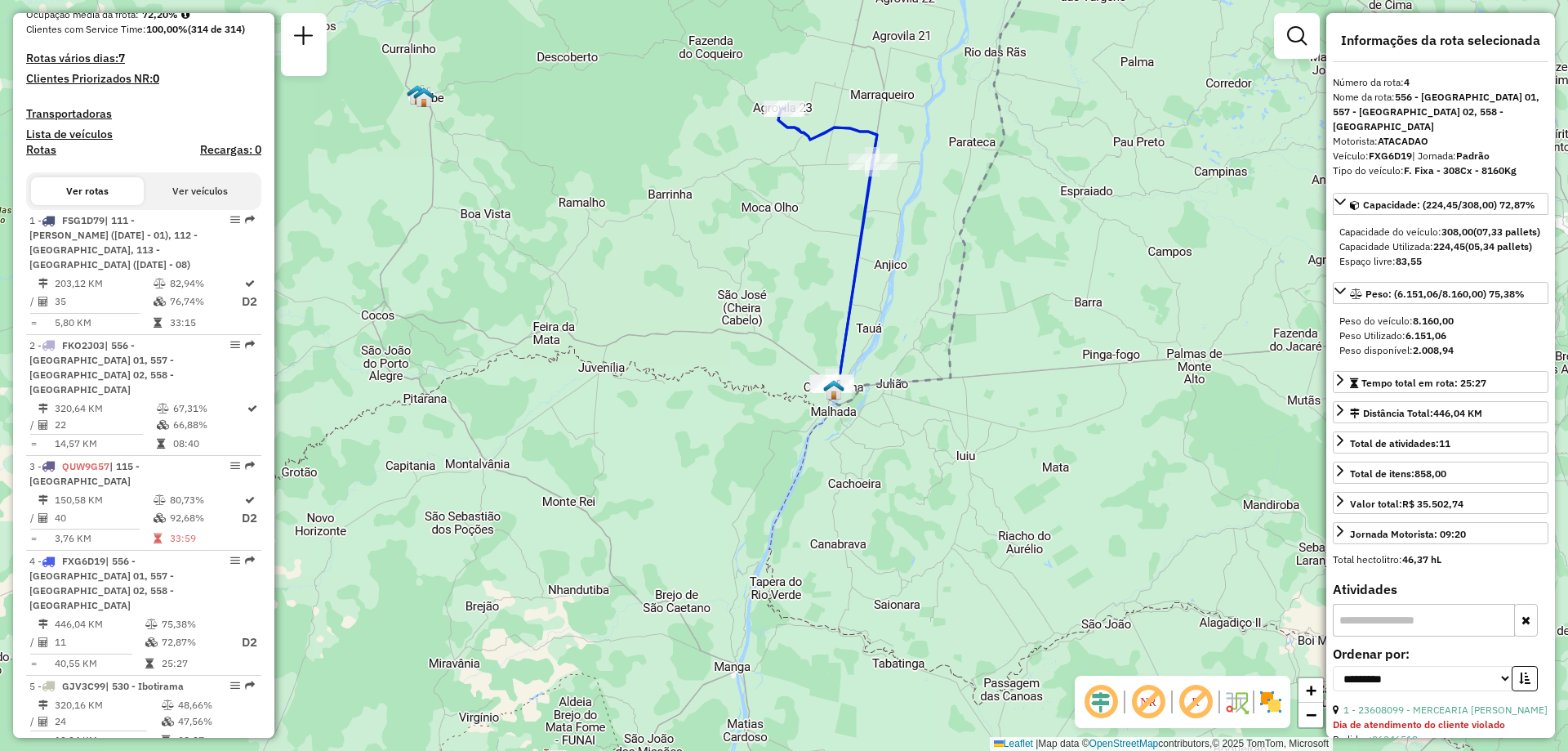
scroll to position [572, 0]
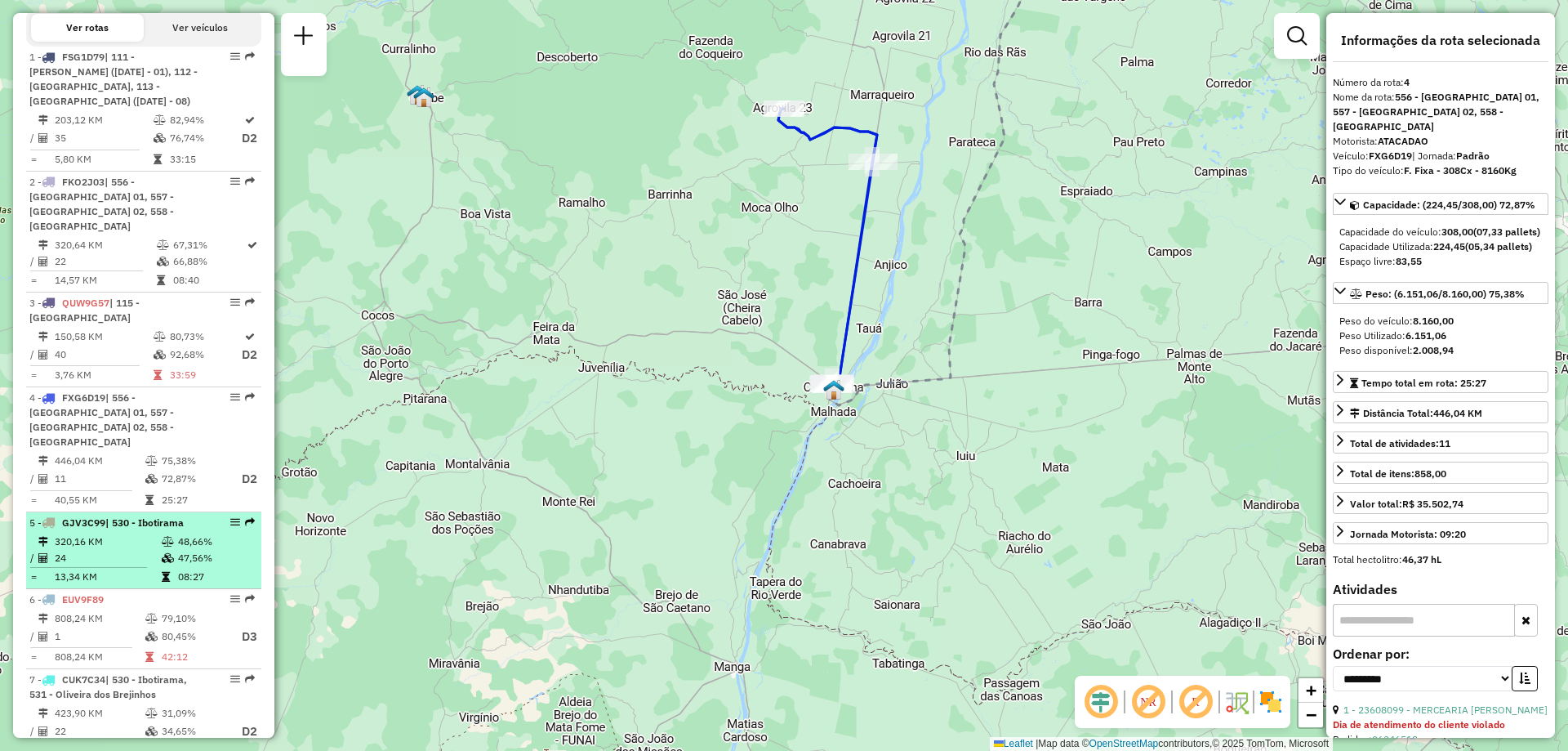
click at [101, 550] on td "24" at bounding box center [107, 558] width 107 height 16
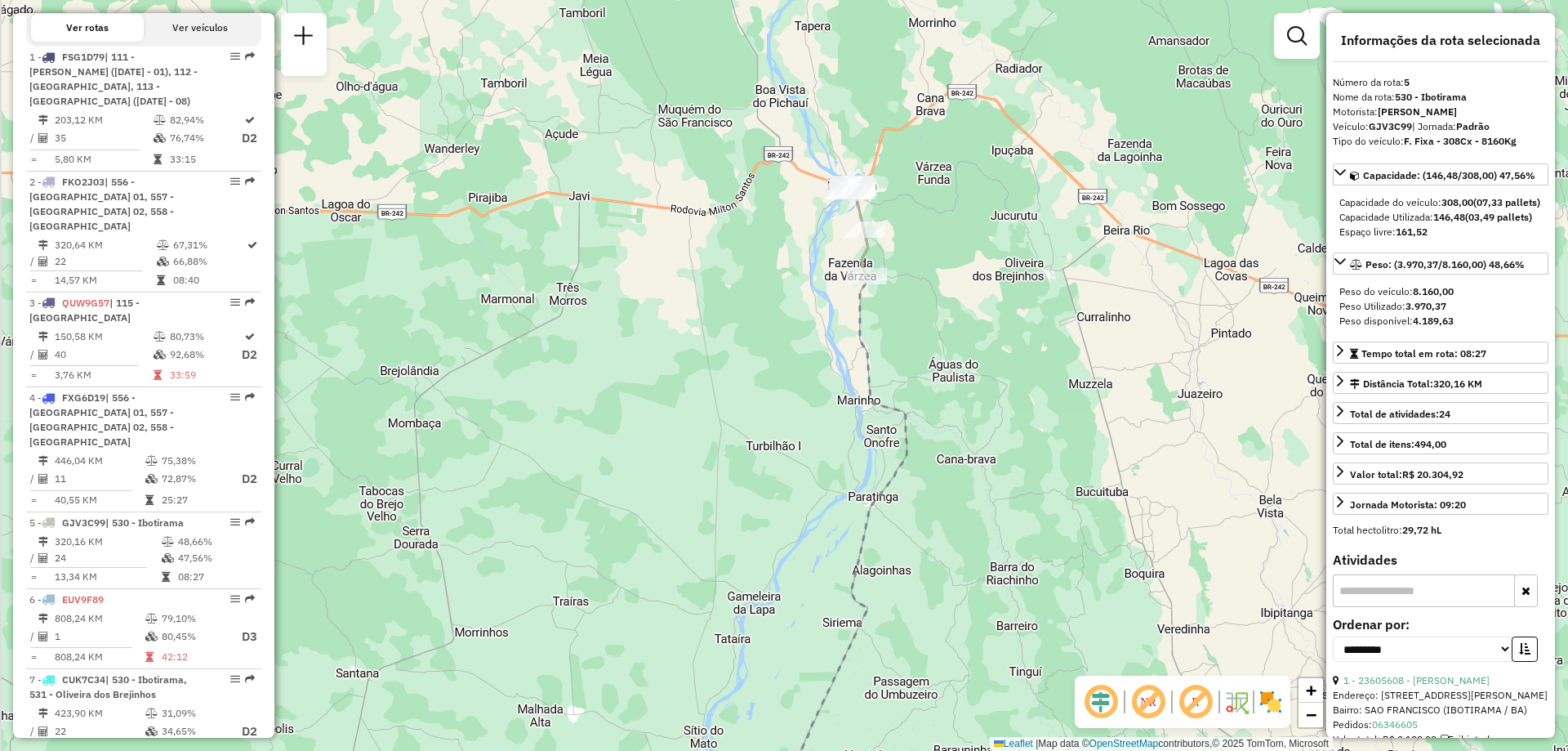
drag, startPoint x: 878, startPoint y: 95, endPoint x: 929, endPoint y: 238, distance: 151.8
click at [929, 238] on div "Janela de atendimento Grade de atendimento Capacidade Transportadoras Veículos …" at bounding box center [784, 375] width 1568 height 751
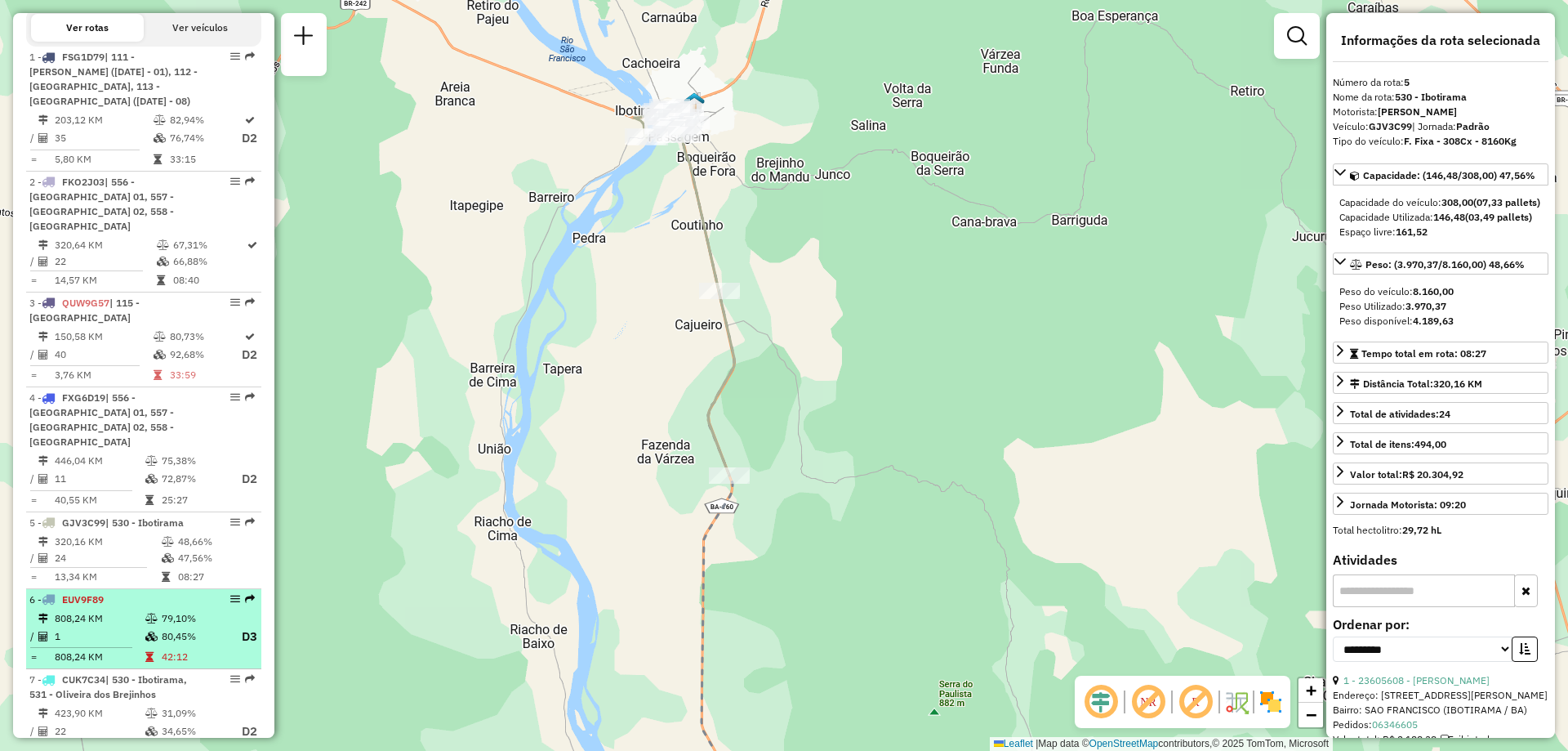
click at [96, 589] on li "6 - EUV9F89 808,24 KM 79,10% / 1 80,45% D3 = 808,24 KM 42:12" at bounding box center [143, 629] width 235 height 81
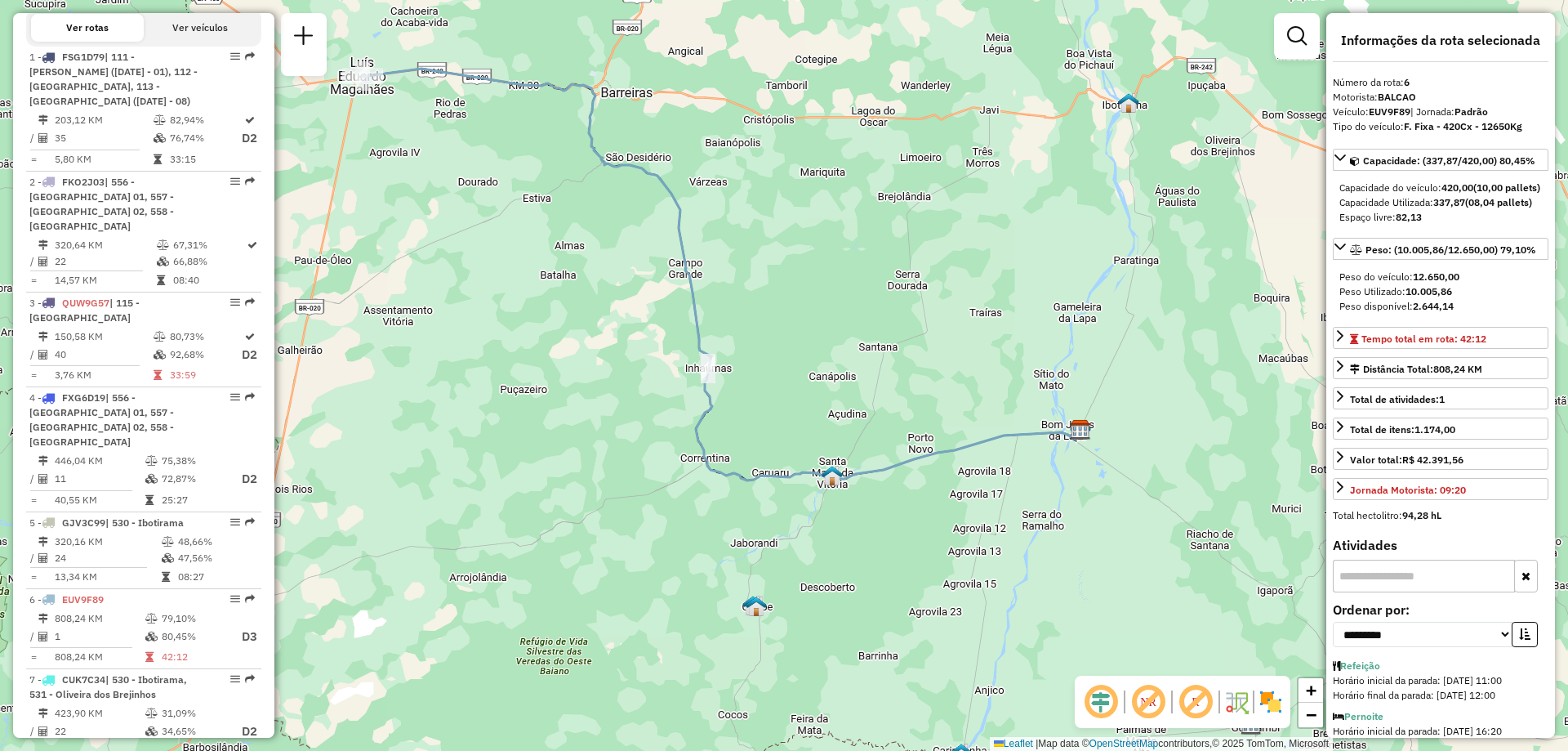
drag, startPoint x: 913, startPoint y: 473, endPoint x: 847, endPoint y: 368, distance: 124.0
click at [847, 368] on div "Janela de atendimento Grade de atendimento Capacidade Transportadoras Veículos …" at bounding box center [784, 375] width 1568 height 751
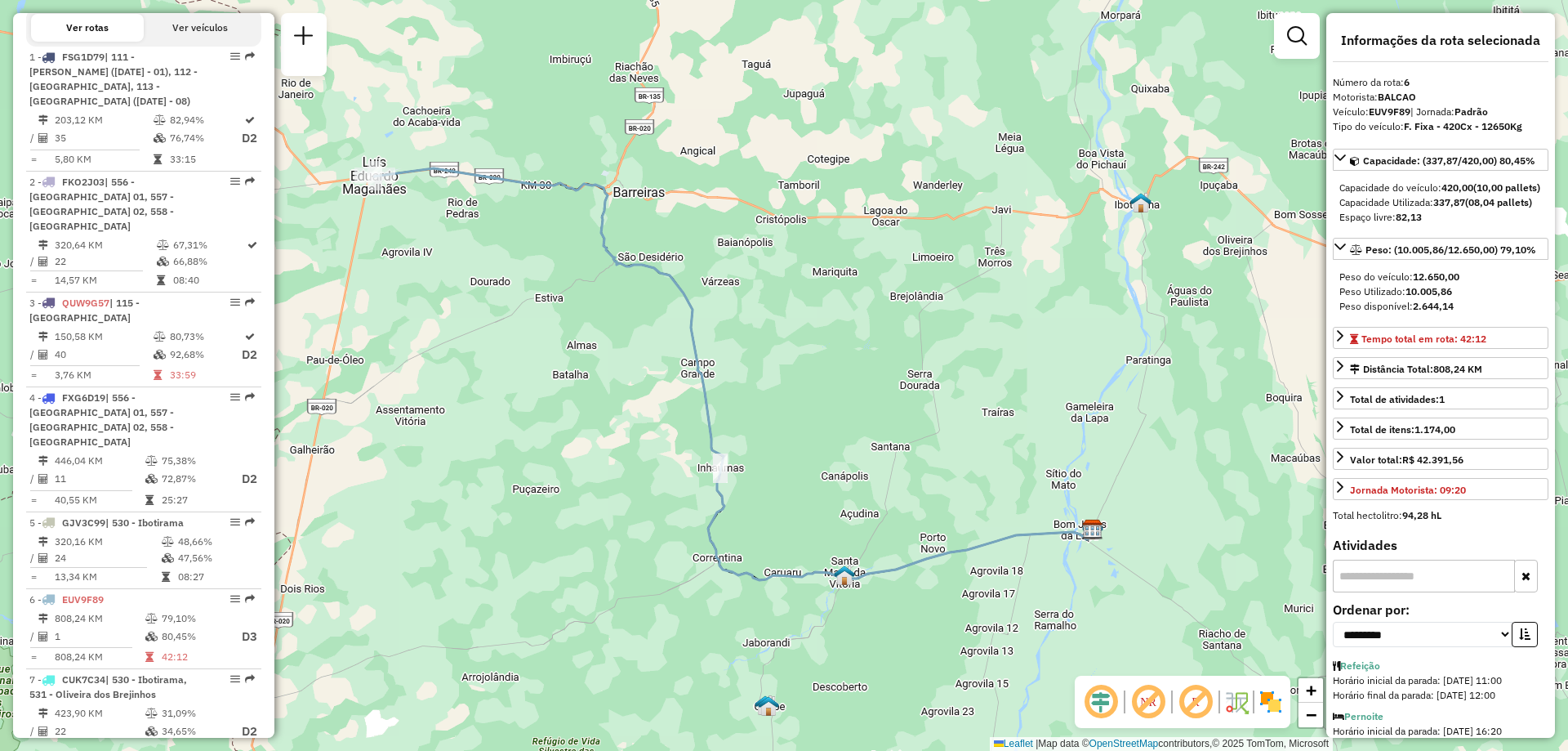
drag, startPoint x: 582, startPoint y: 289, endPoint x: 592, endPoint y: 387, distance: 98.5
click at [592, 387] on div "Janela de atendimento Grade de atendimento Capacidade Transportadoras Veículos …" at bounding box center [784, 375] width 1568 height 751
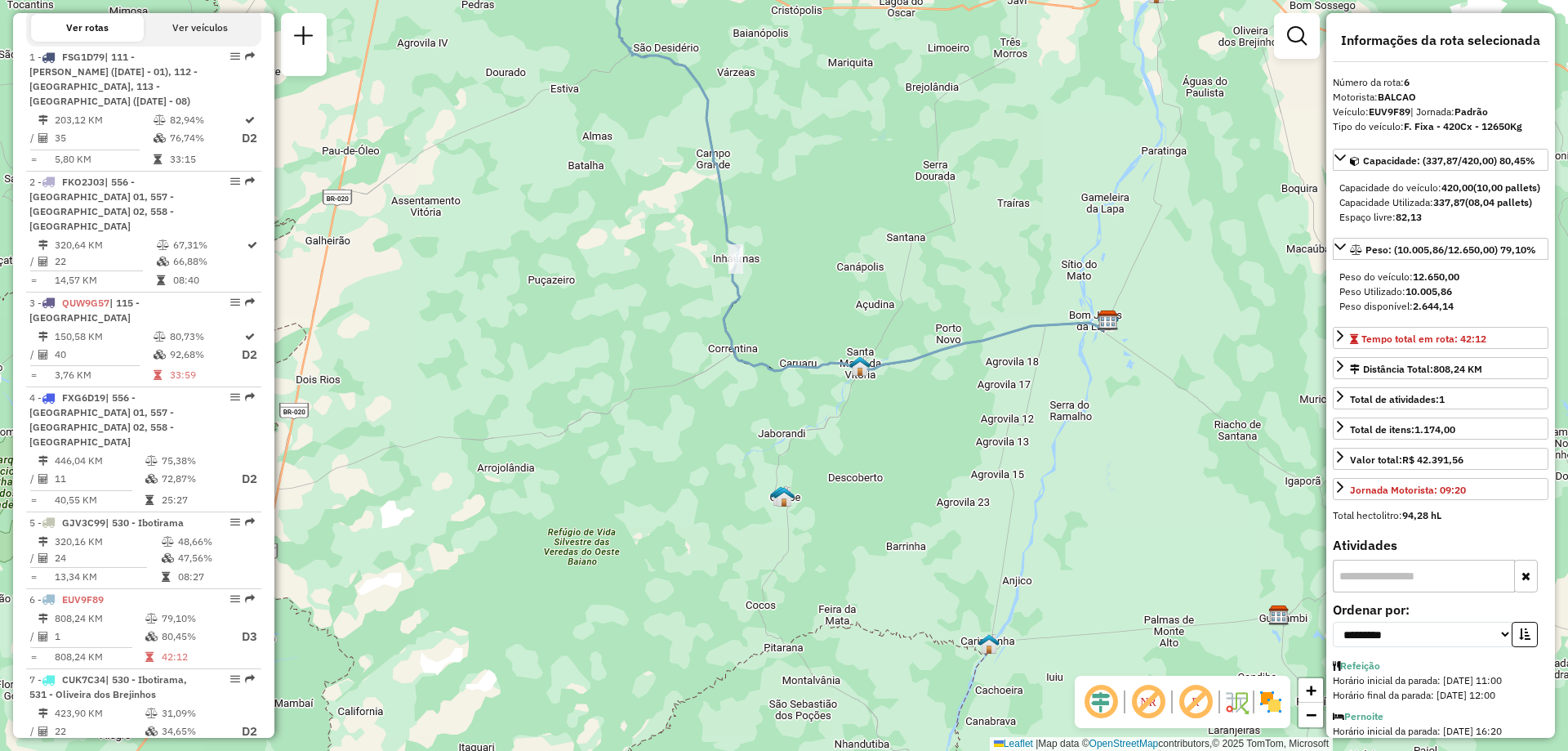
drag, startPoint x: 1006, startPoint y: 486, endPoint x: 1024, endPoint y: 280, distance: 206.8
click at [1024, 280] on div "Janela de atendimento Grade de atendimento Capacidade Transportadoras Veículos …" at bounding box center [784, 375] width 1568 height 751
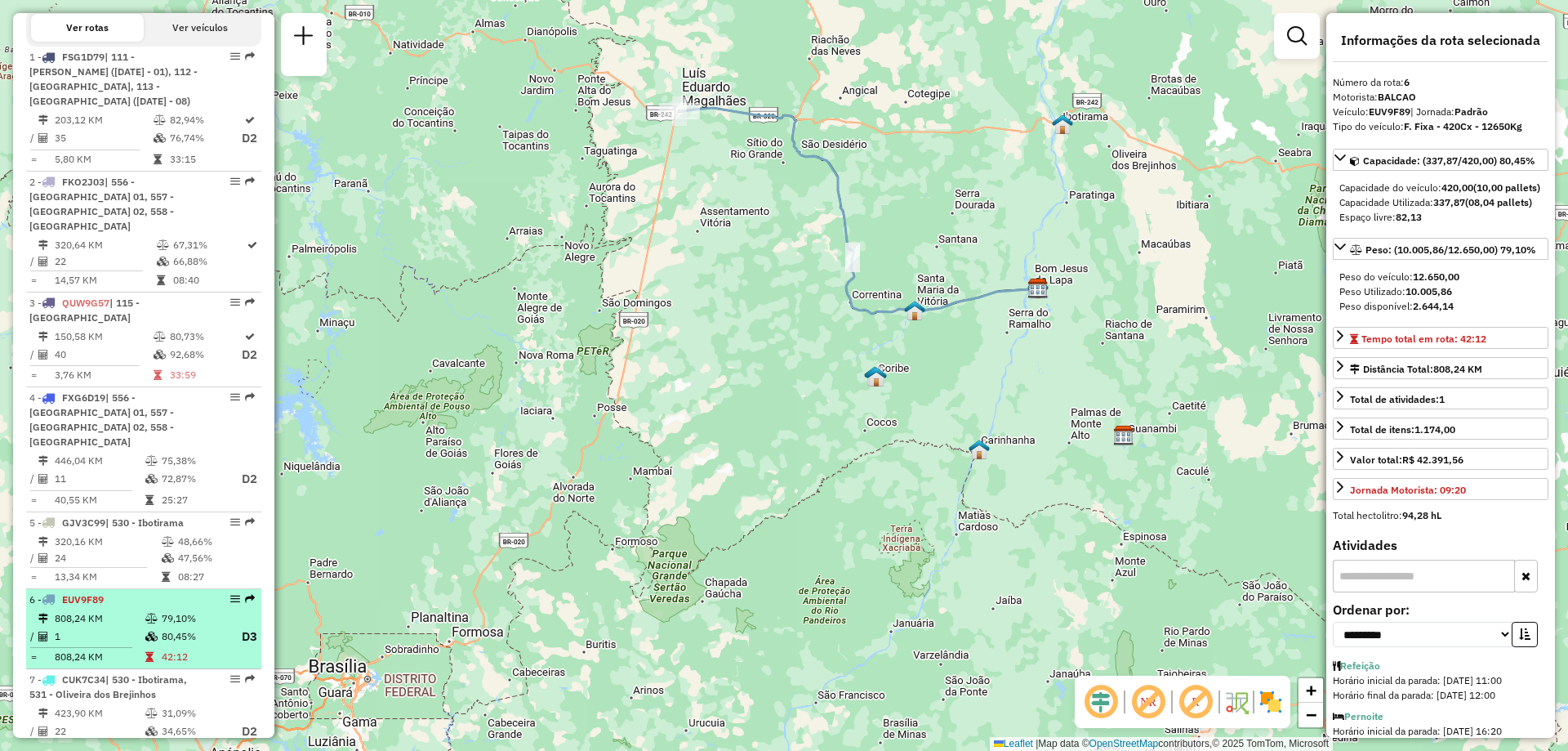
scroll to position [735, 0]
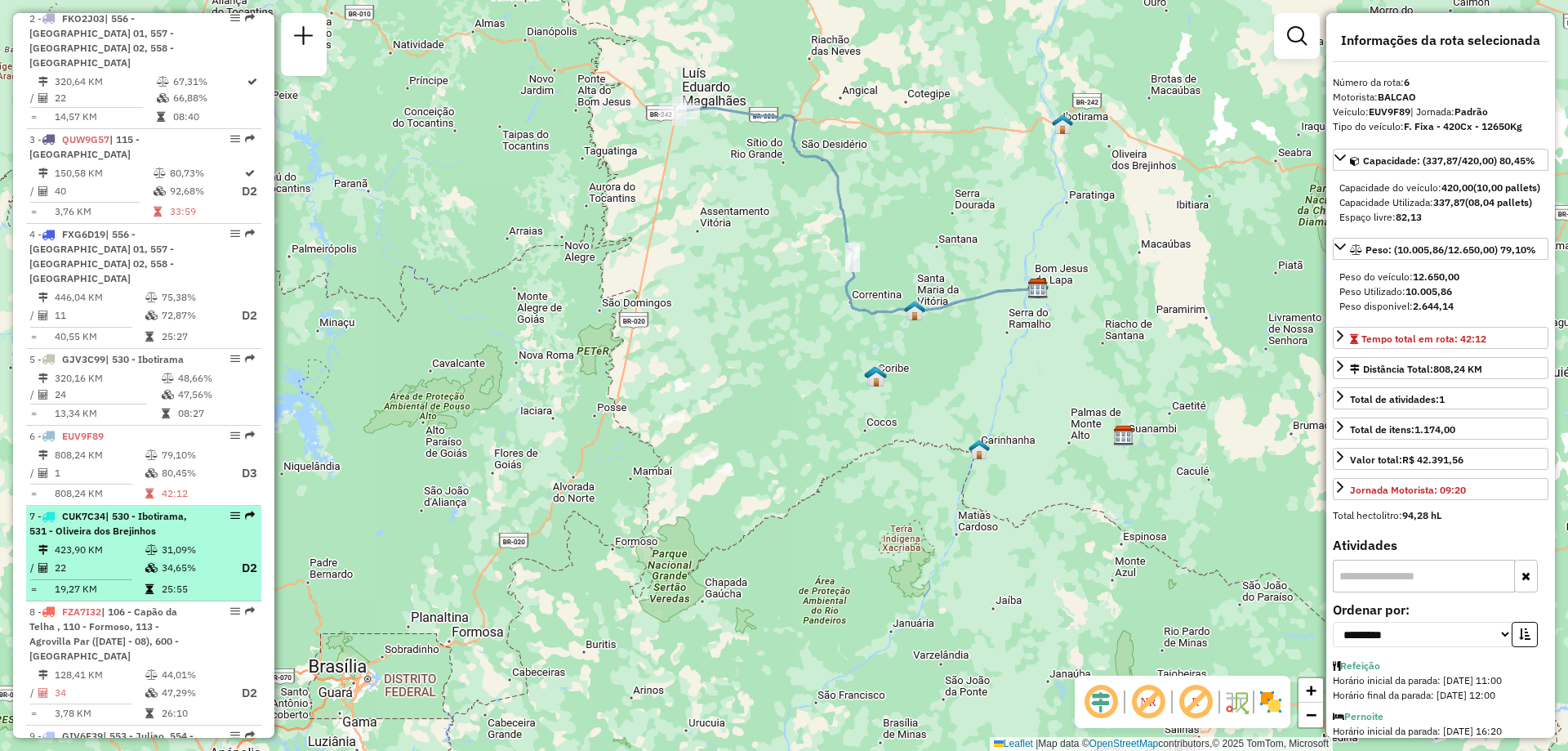
click at [110, 509] on span "| 530 - Ibotirama, 531 - Oliveira dos Brejinhos" at bounding box center [108, 523] width 158 height 27
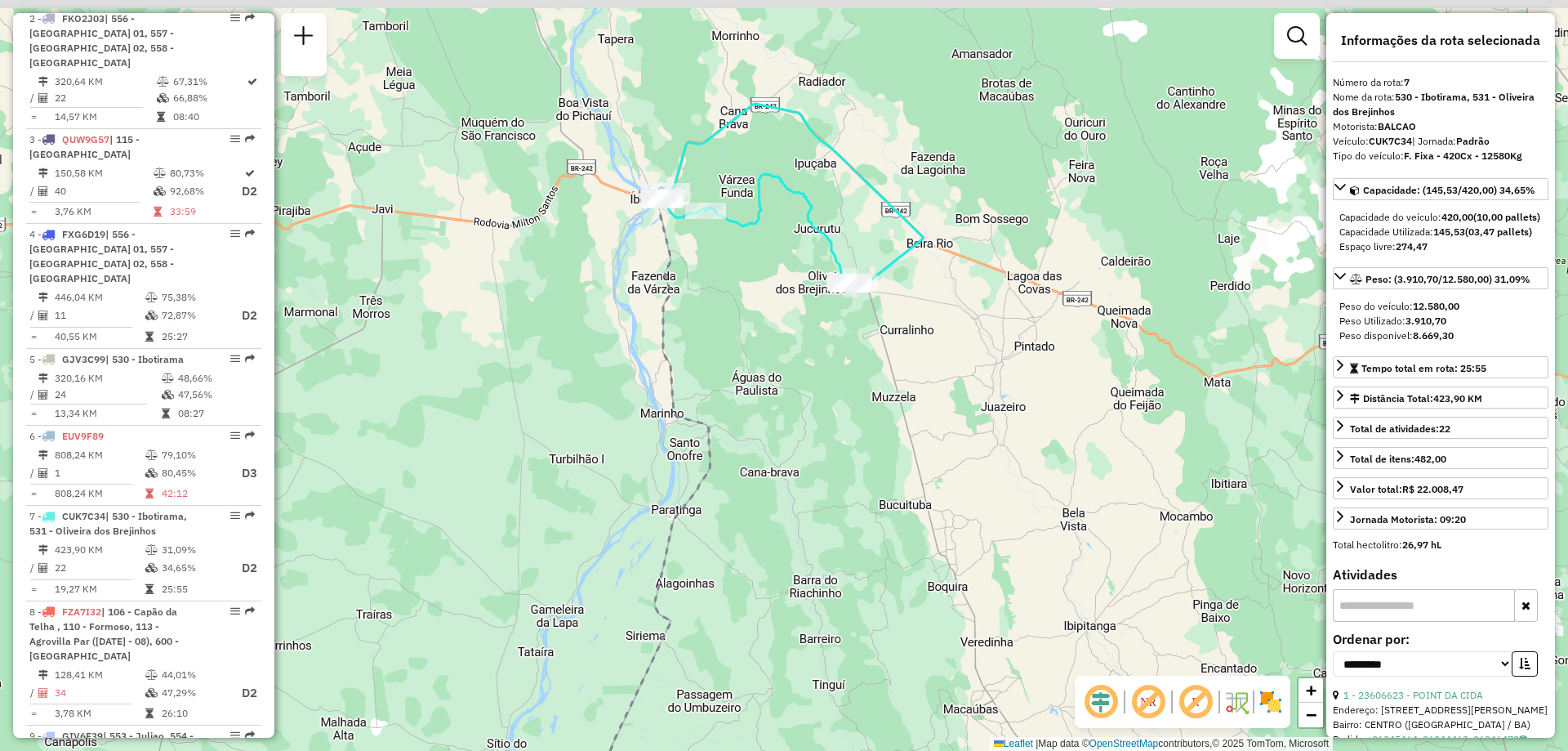
drag, startPoint x: 868, startPoint y: 238, endPoint x: 775, endPoint y: 311, distance: 118.2
click at [824, 342] on div "Janela de atendimento Grade de atendimento Capacidade Transportadoras Veículos …" at bounding box center [784, 375] width 1568 height 751
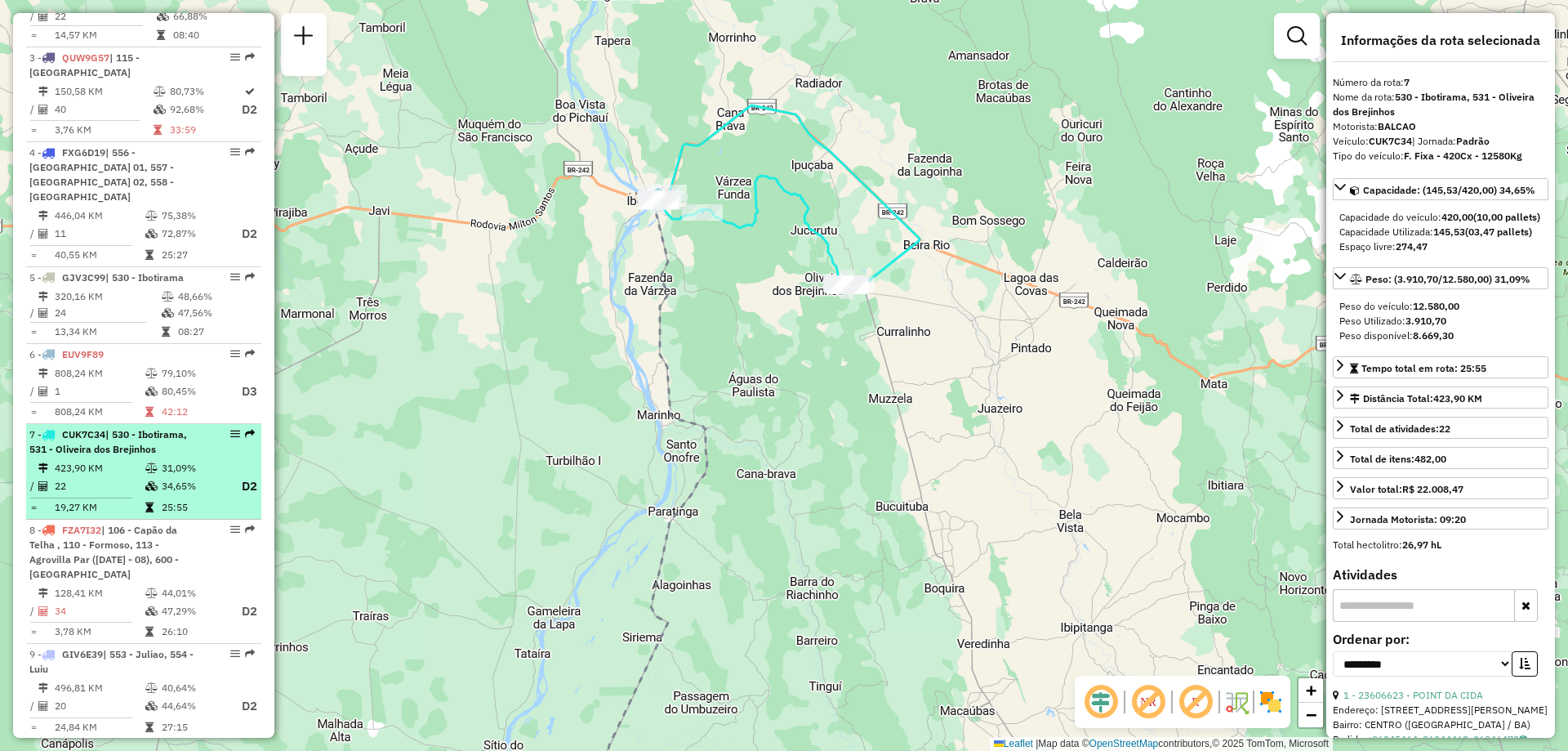
scroll to position [898, 0]
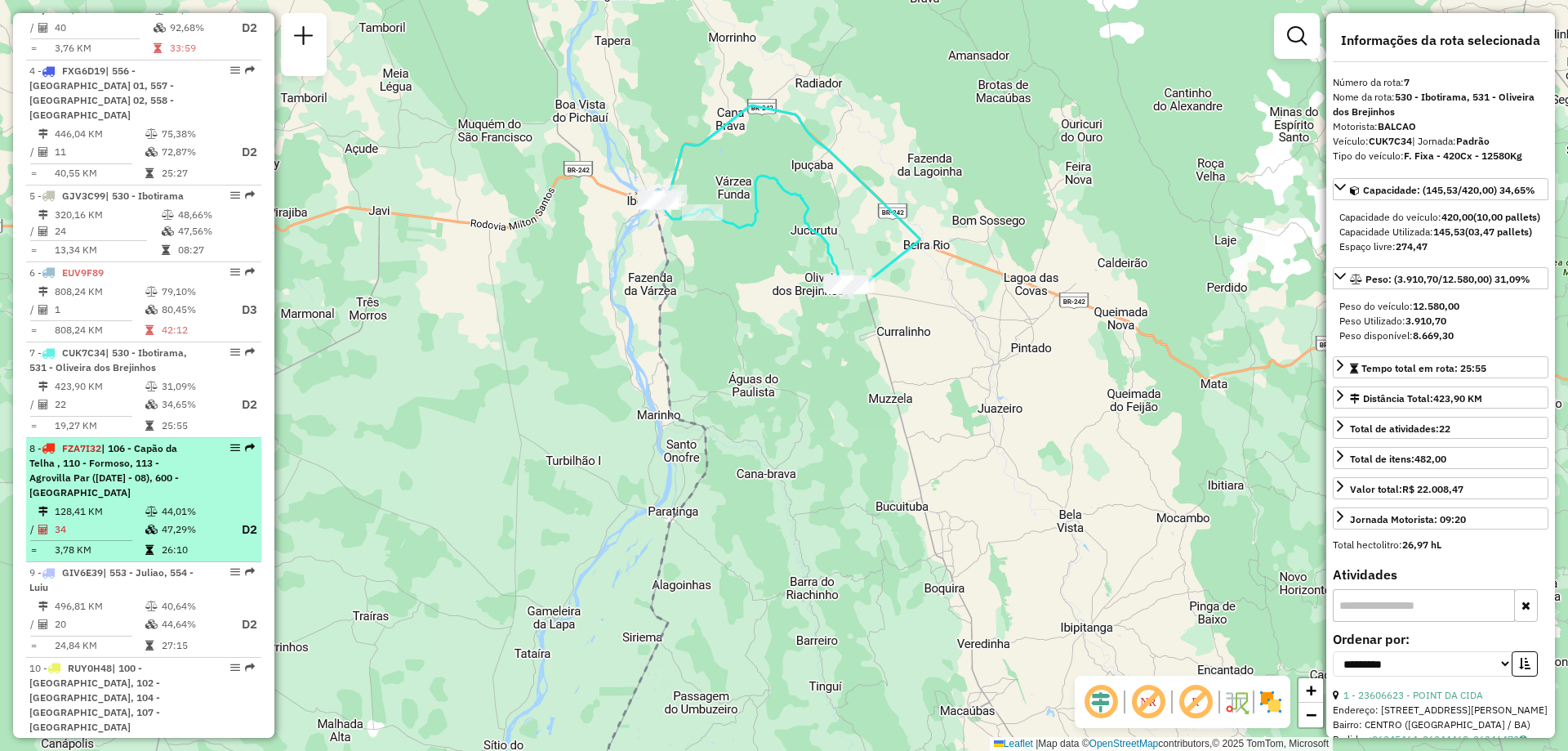
click at [84, 446] on span "| 106 - Capão da Telha , 110 - Formoso, 113 - Agrovilla Par (02 - 04 - 06 - 08)…" at bounding box center [104, 470] width 150 height 57
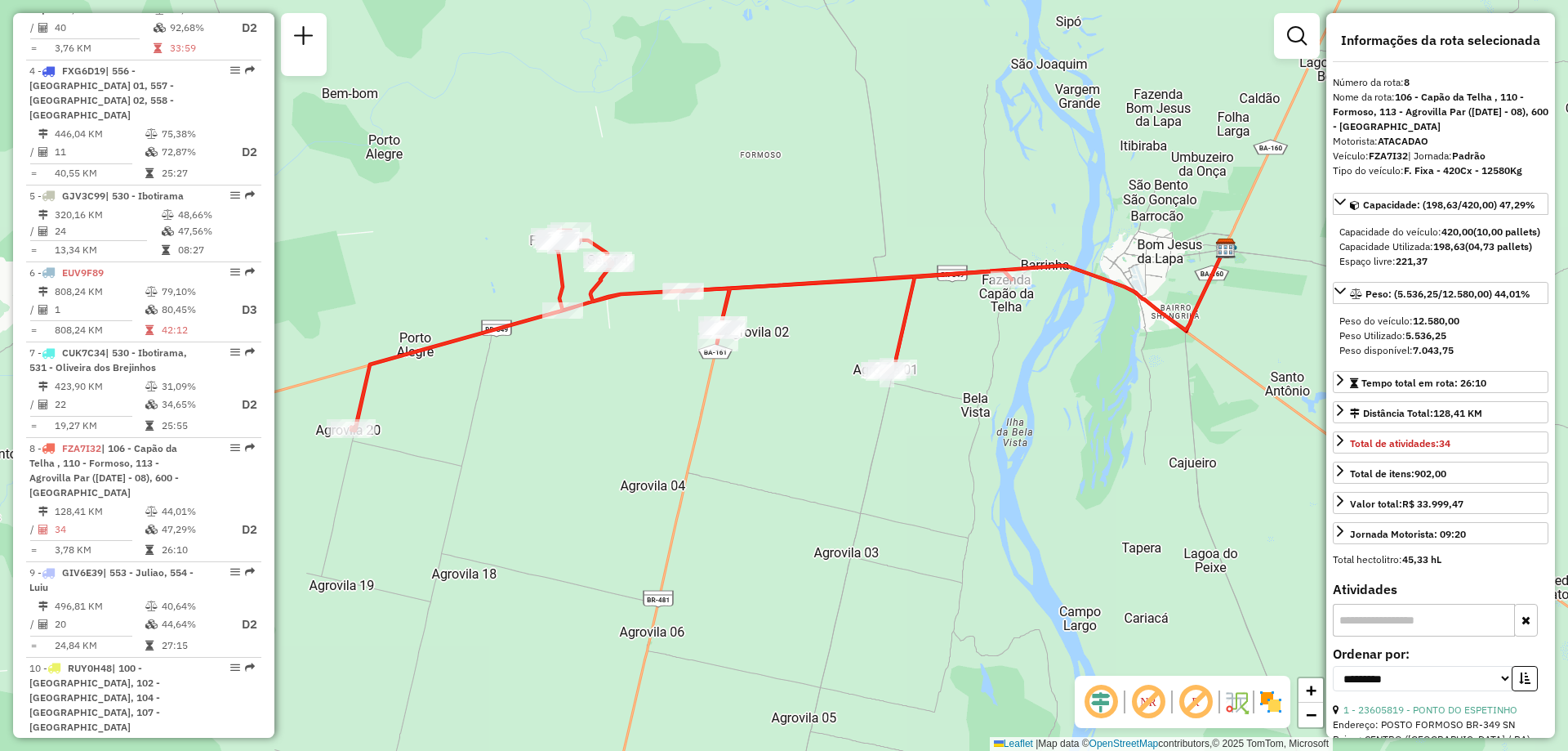
drag, startPoint x: 1180, startPoint y: 488, endPoint x: 1186, endPoint y: 444, distance: 44.4
click at [1186, 444] on div "Janela de atendimento Grade de atendimento Capacidade Transportadoras Veículos …" at bounding box center [784, 375] width 1568 height 751
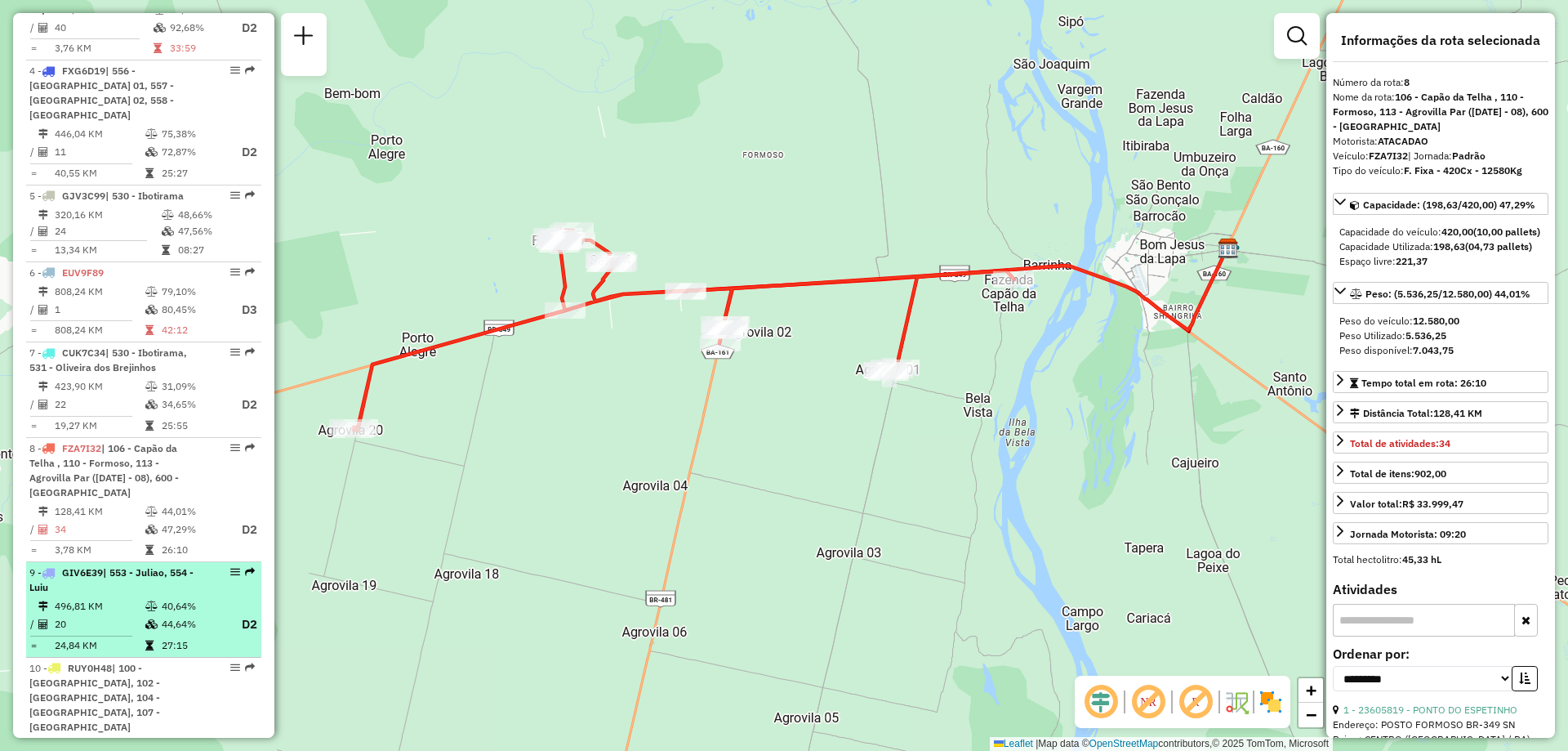
click at [79, 598] on td "496,81 KM" at bounding box center [99, 606] width 91 height 16
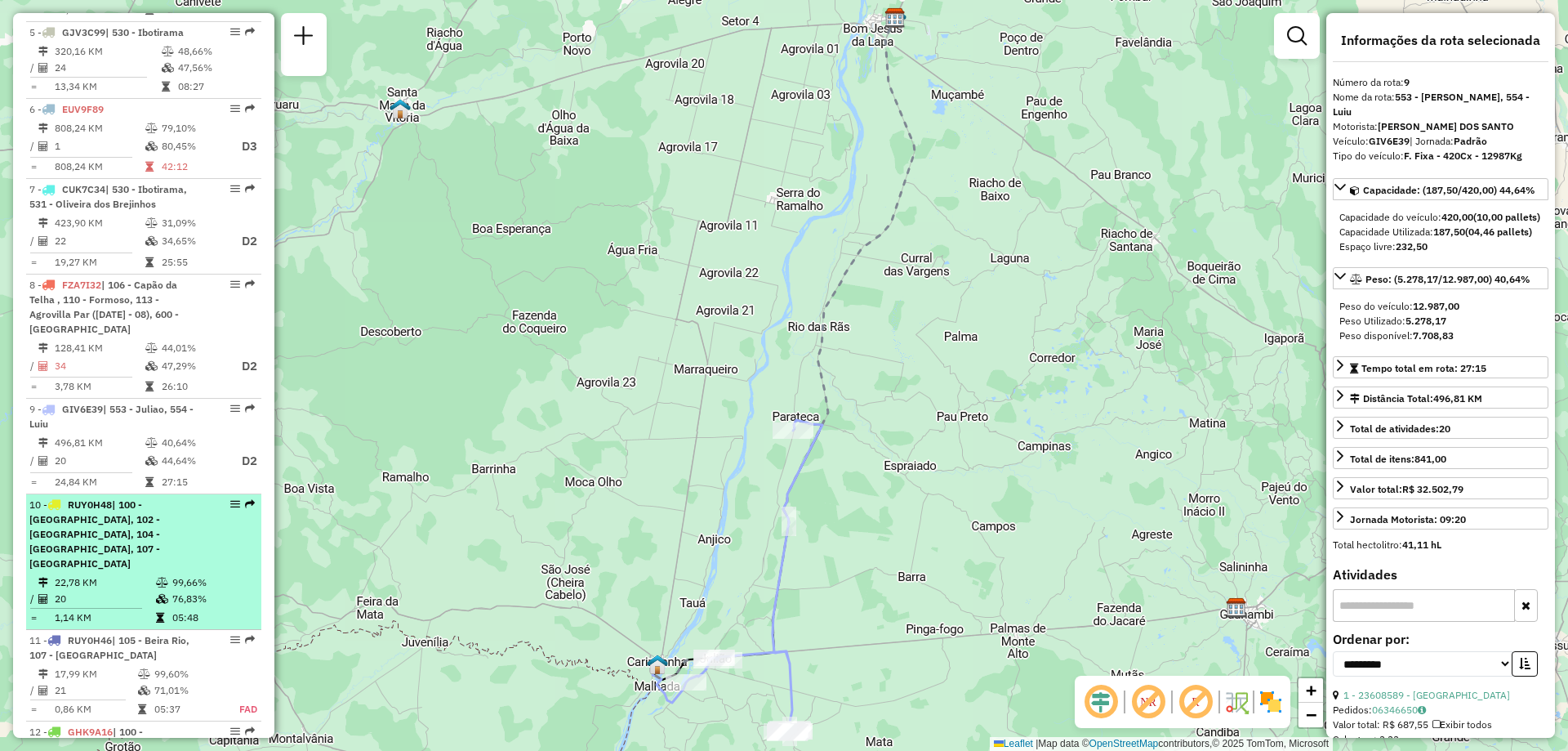
scroll to position [1143, 0]
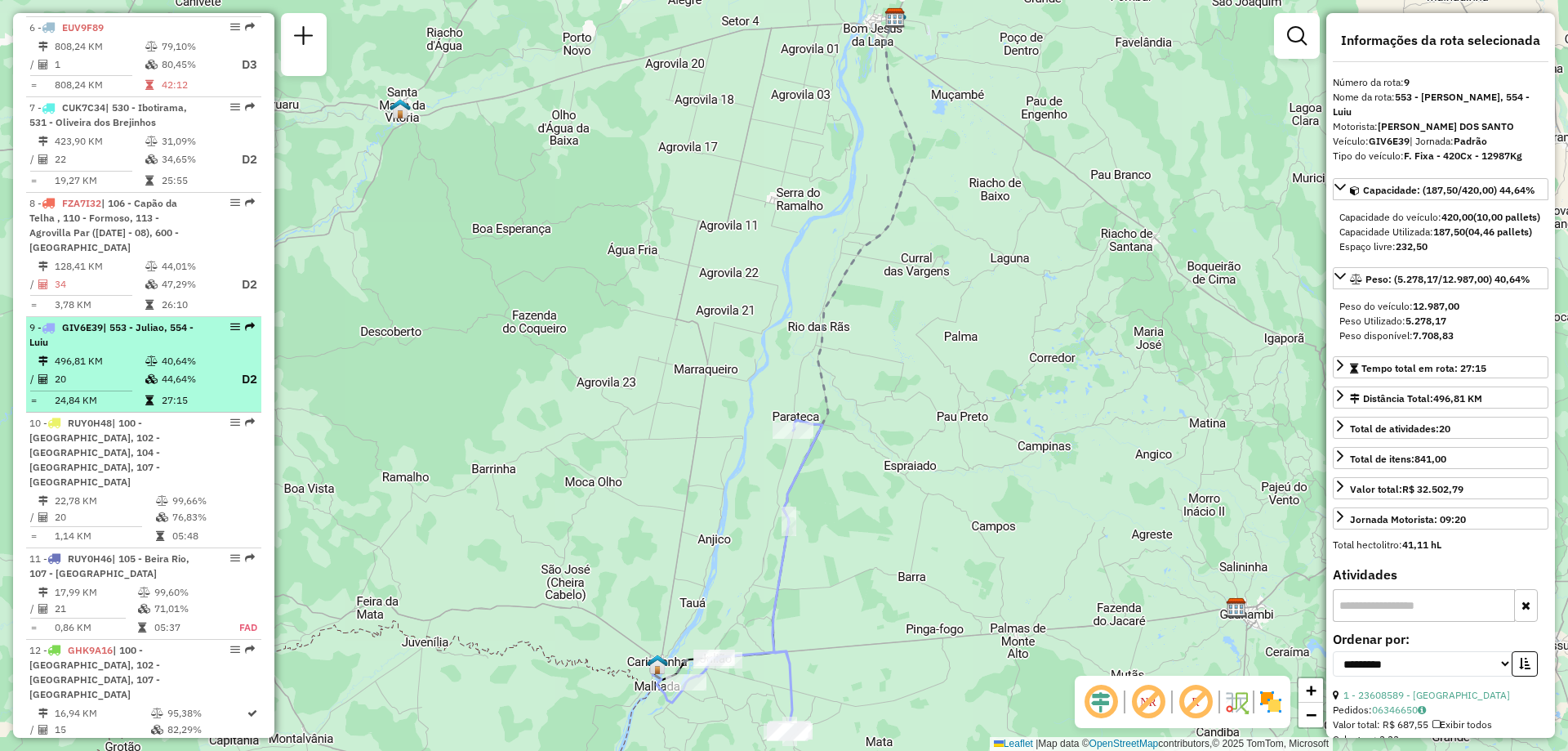
click at [100, 353] on td "496,81 KM" at bounding box center [99, 361] width 91 height 16
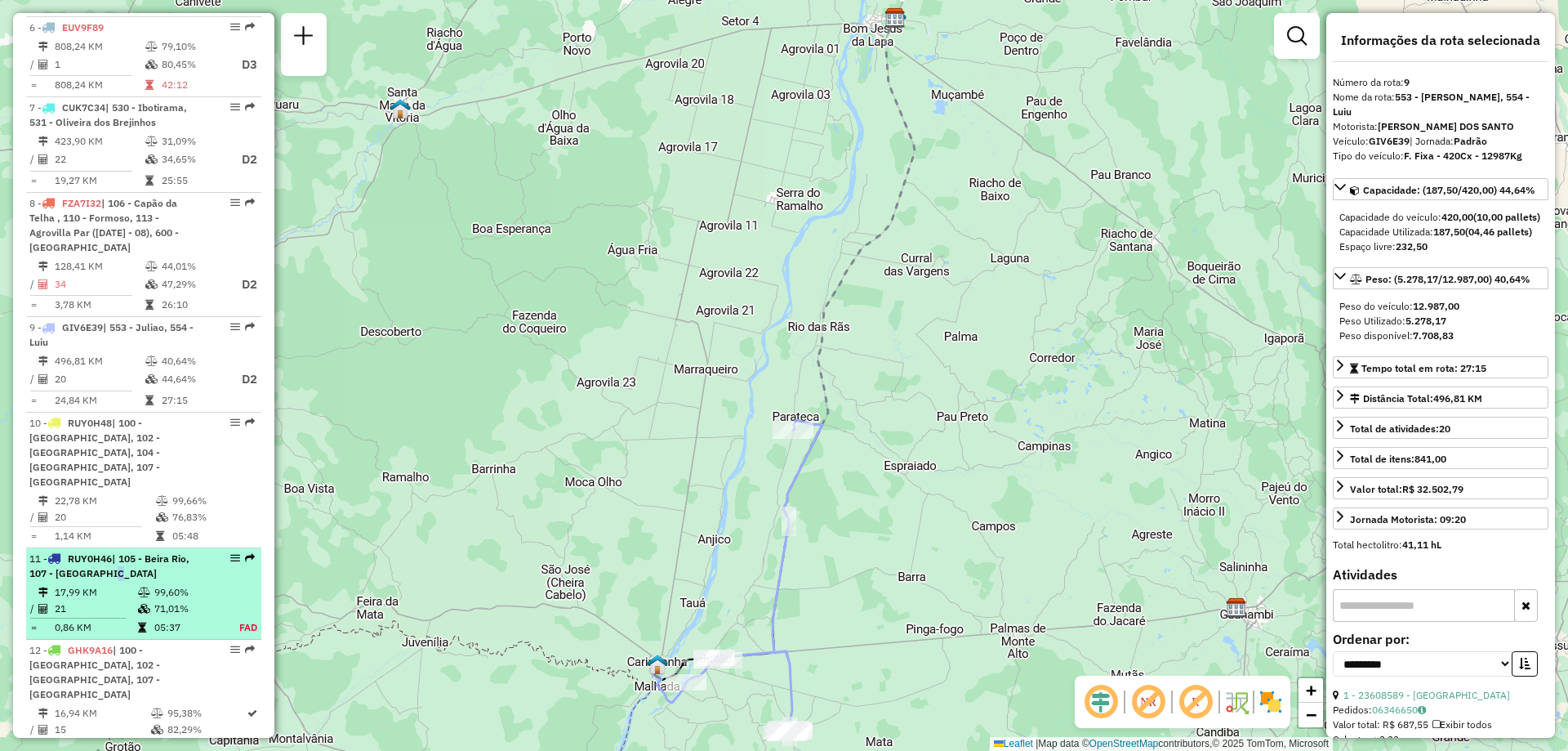
click at [106, 551] on div "11 - RUY0H46 | 105 - Beira Rio, 107 - Bom Jesus da Lapa" at bounding box center [115, 566] width 173 height 29
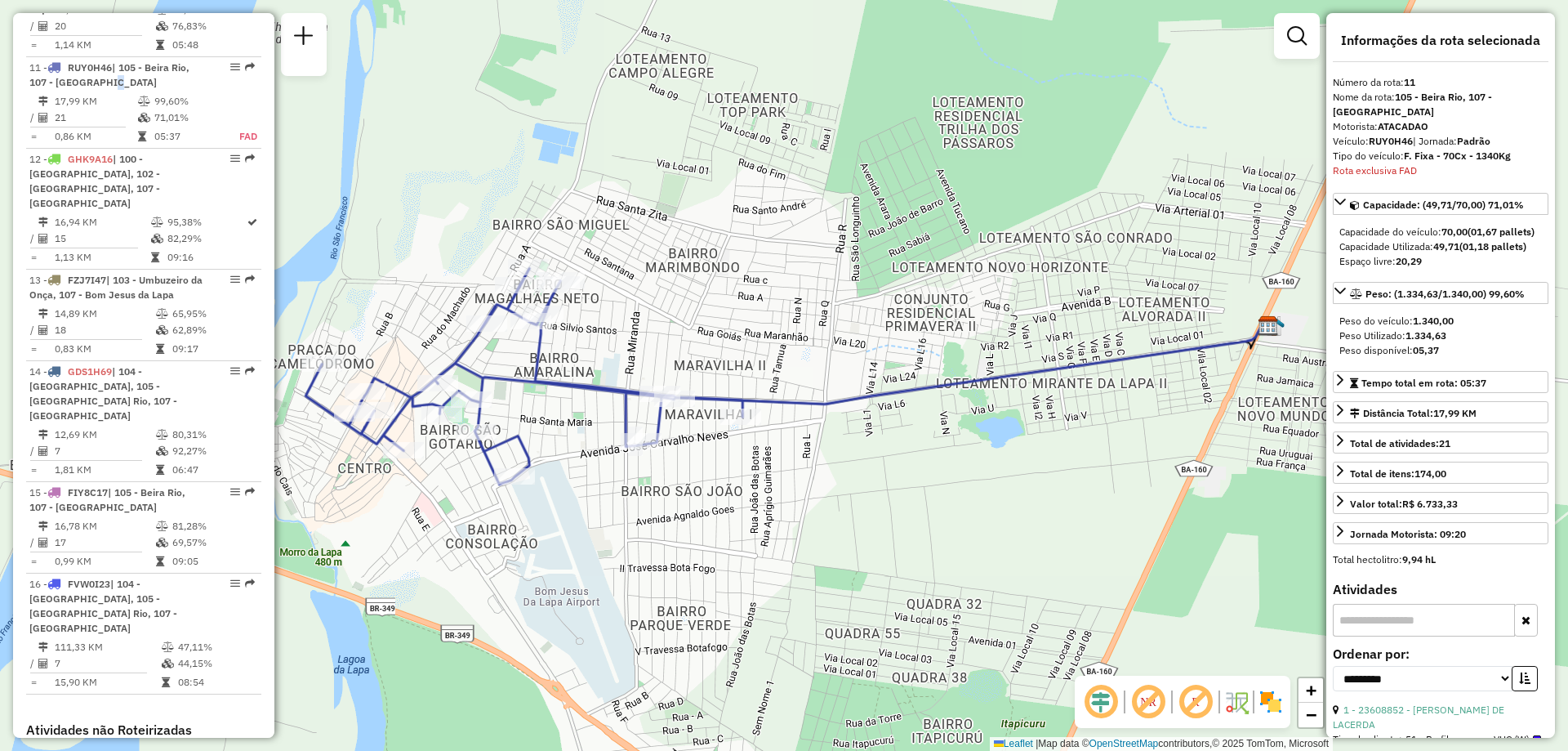
scroll to position [1787, 0]
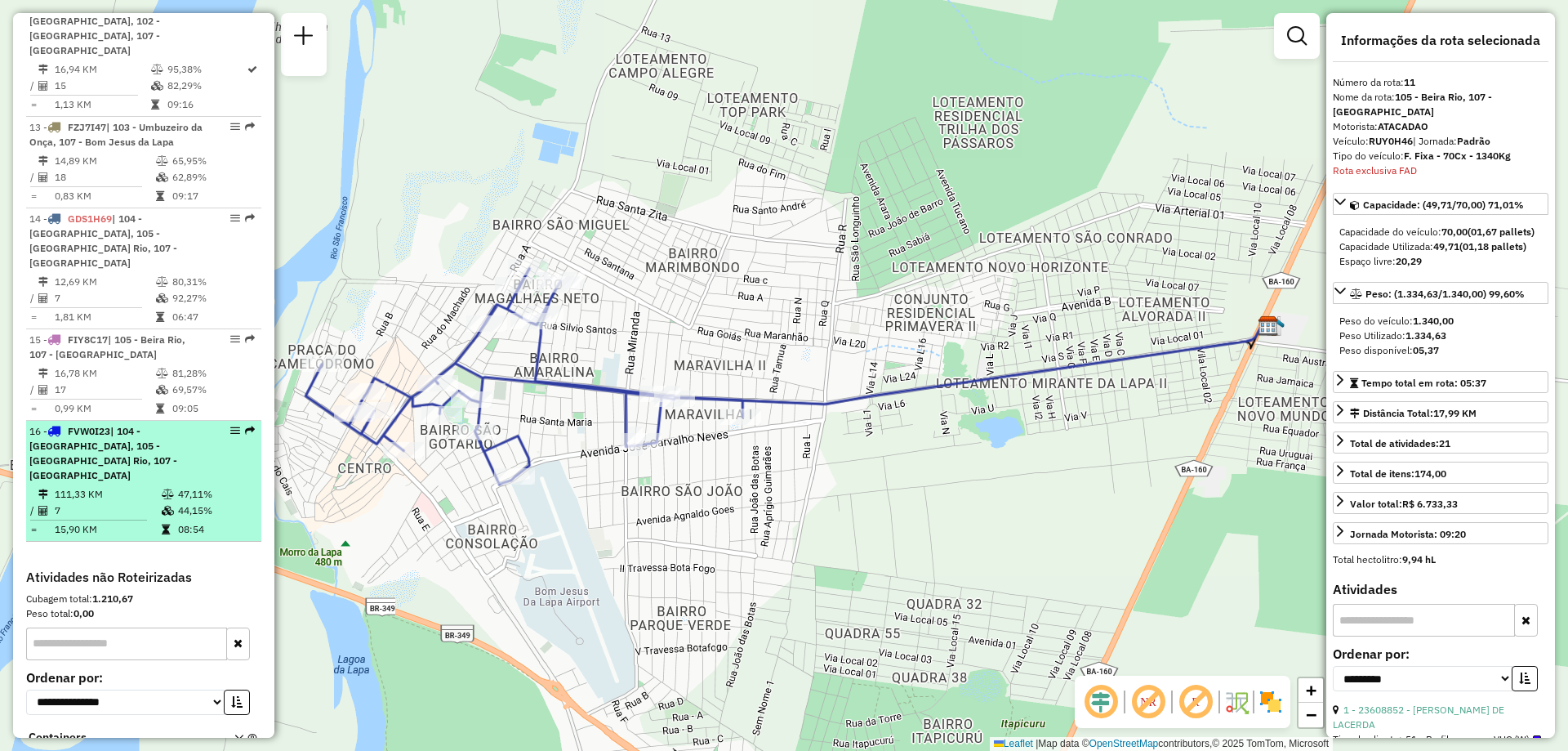
click at [107, 425] on span "| 104 - Brasilandia, 105 - Beira Rio, 107 - Bom Jesus da Lapa" at bounding box center [103, 453] width 148 height 57
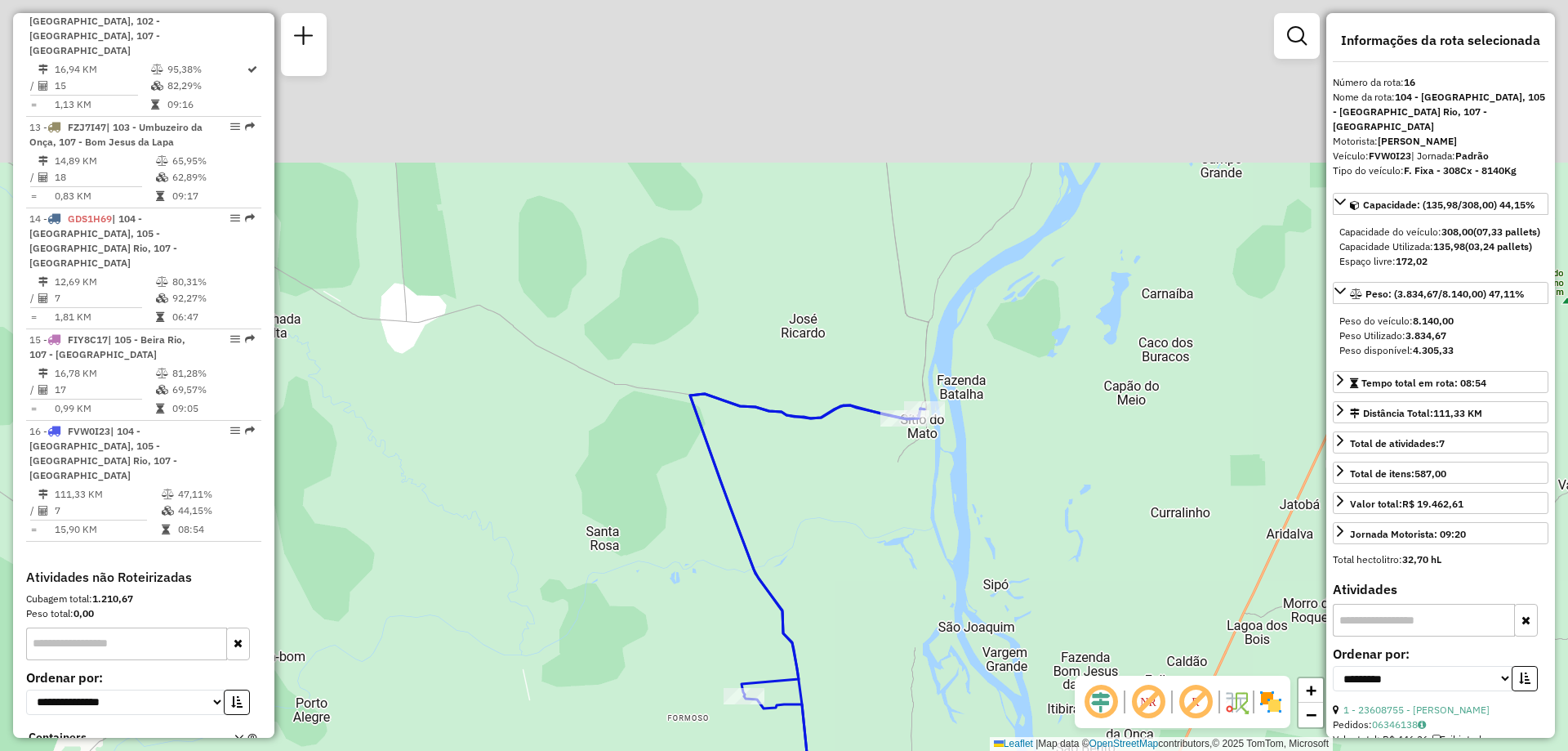
drag, startPoint x: 907, startPoint y: 408, endPoint x: 1030, endPoint y: 630, distance: 253.8
click at [1030, 630] on div "Janela de atendimento Grade de atendimento Capacidade Transportadoras Veículos …" at bounding box center [784, 375] width 1568 height 751
